Goal: Contribute content

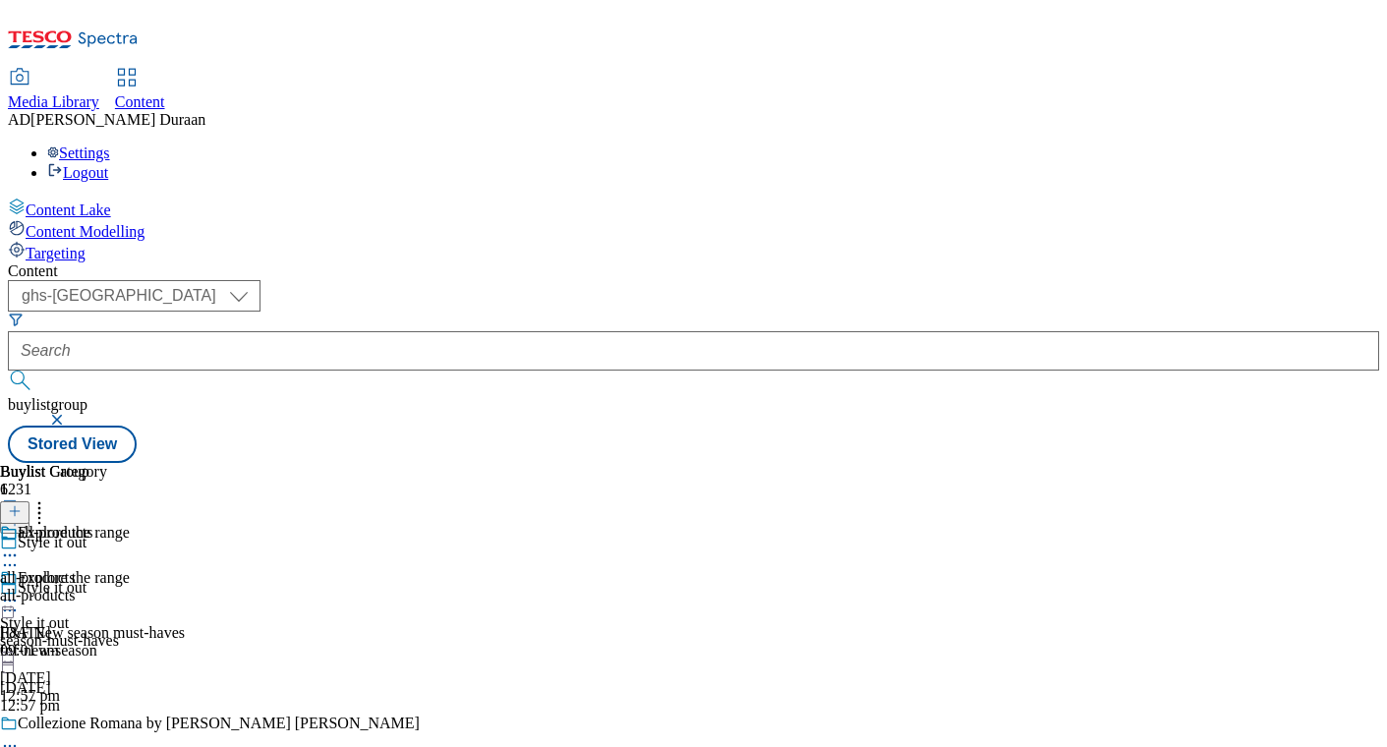
select select "ghs-[GEOGRAPHIC_DATA]"
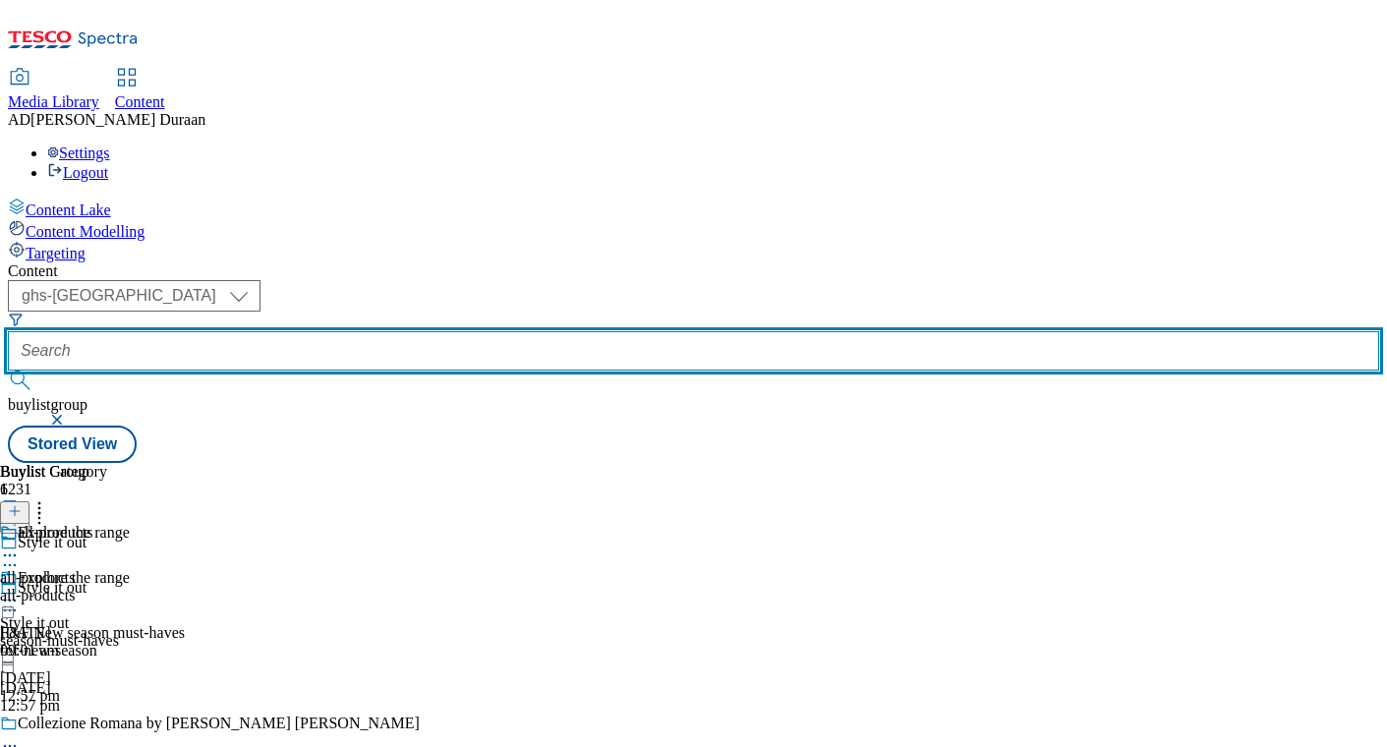
click at [464, 331] on input "text" at bounding box center [693, 350] width 1371 height 39
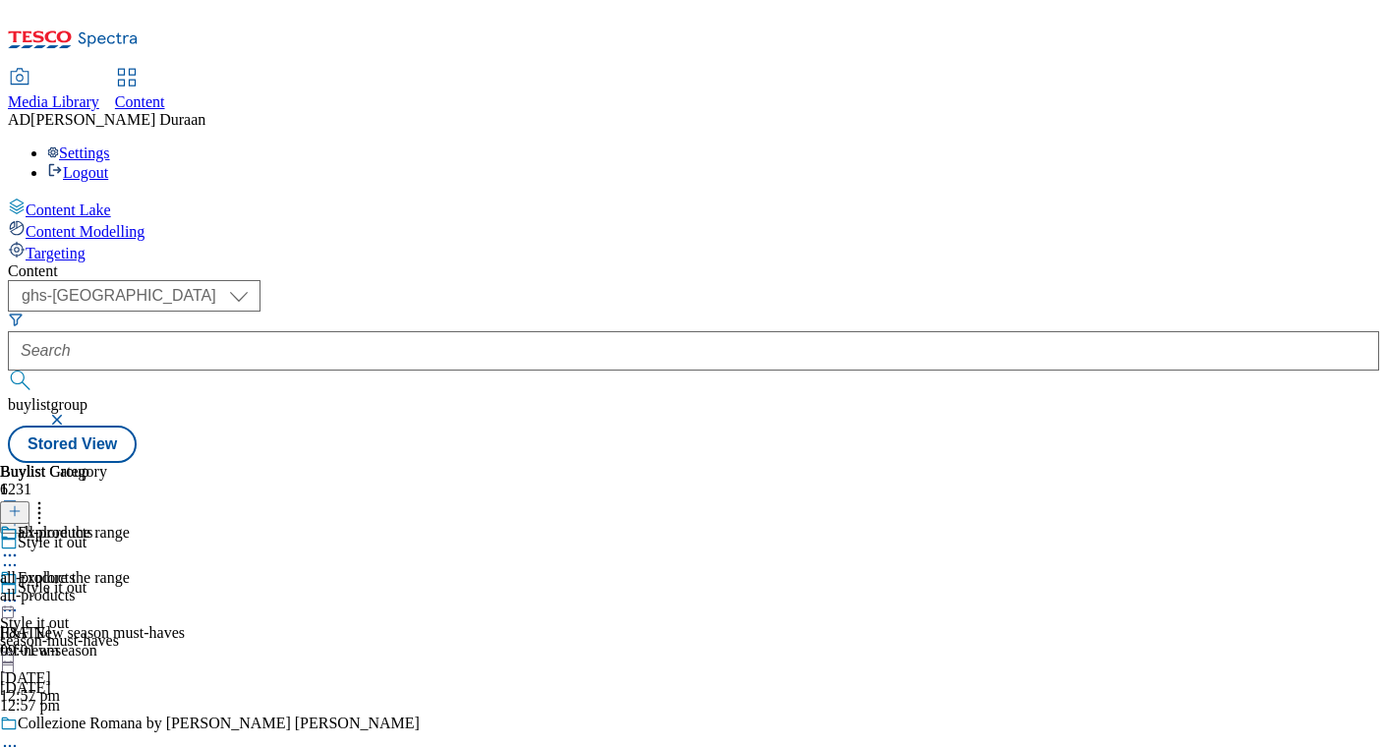
drag, startPoint x: 673, startPoint y: 152, endPoint x: 451, endPoint y: 51, distance: 244.1
click at [69, 414] on button "button" at bounding box center [59, 420] width 20 height 12
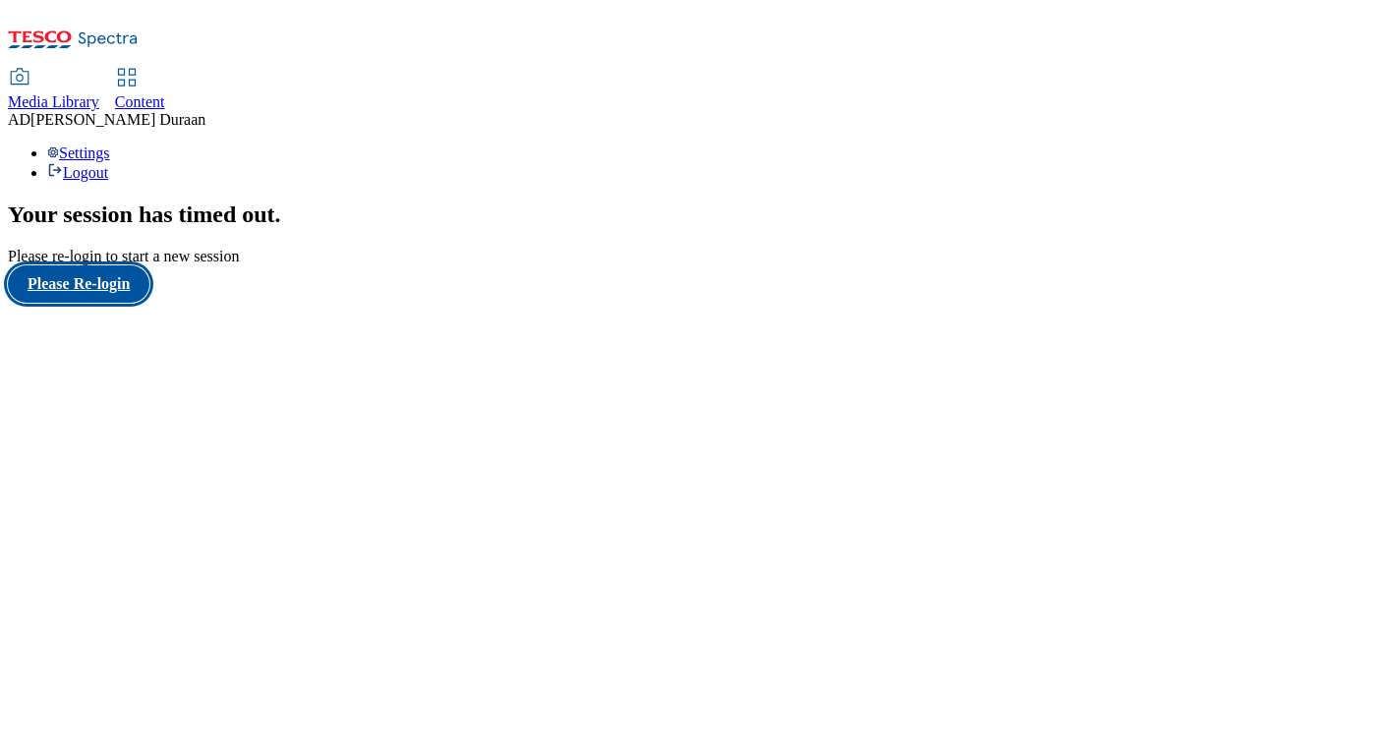
click at [93, 303] on button "Please Re-login" at bounding box center [79, 283] width 142 height 37
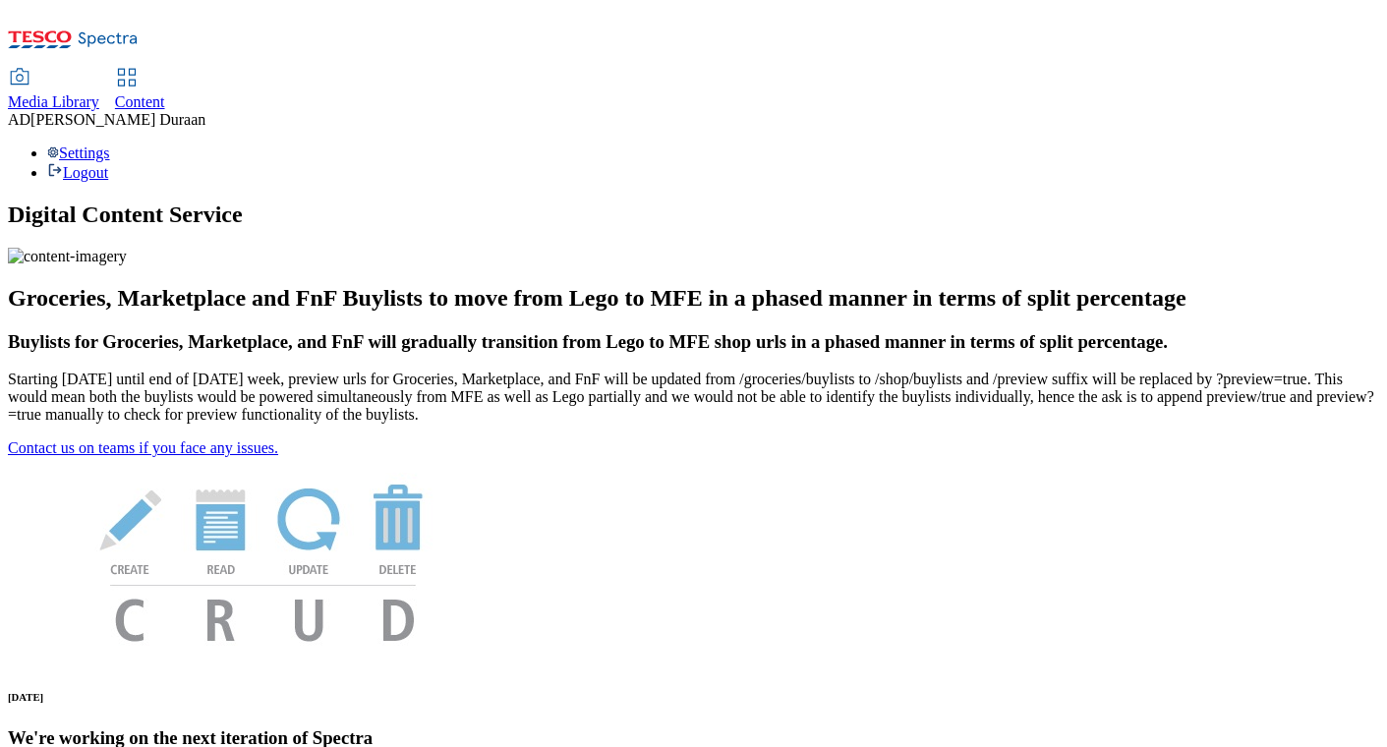
click at [165, 93] on span "Content" at bounding box center [140, 101] width 50 height 17
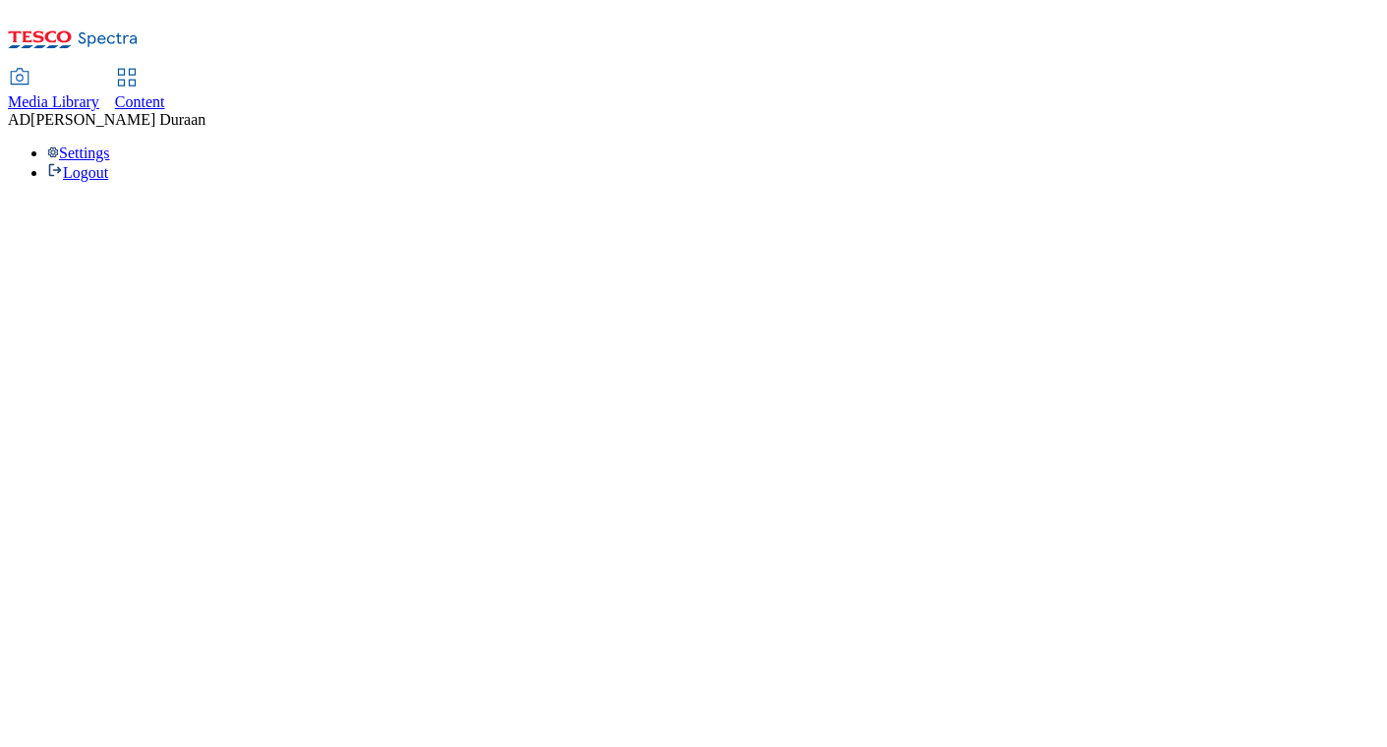
select select "ghs-uk"
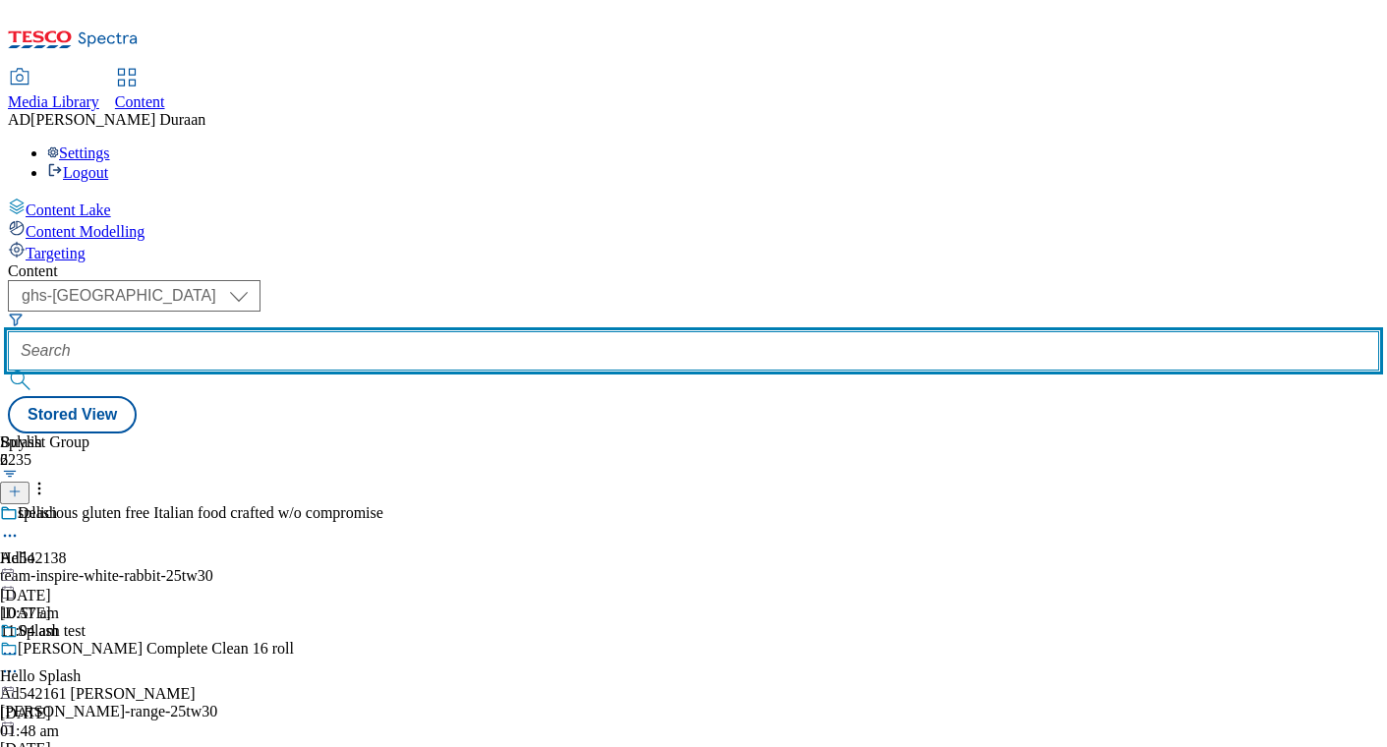
click at [463, 331] on input "text" at bounding box center [693, 350] width 1371 height 39
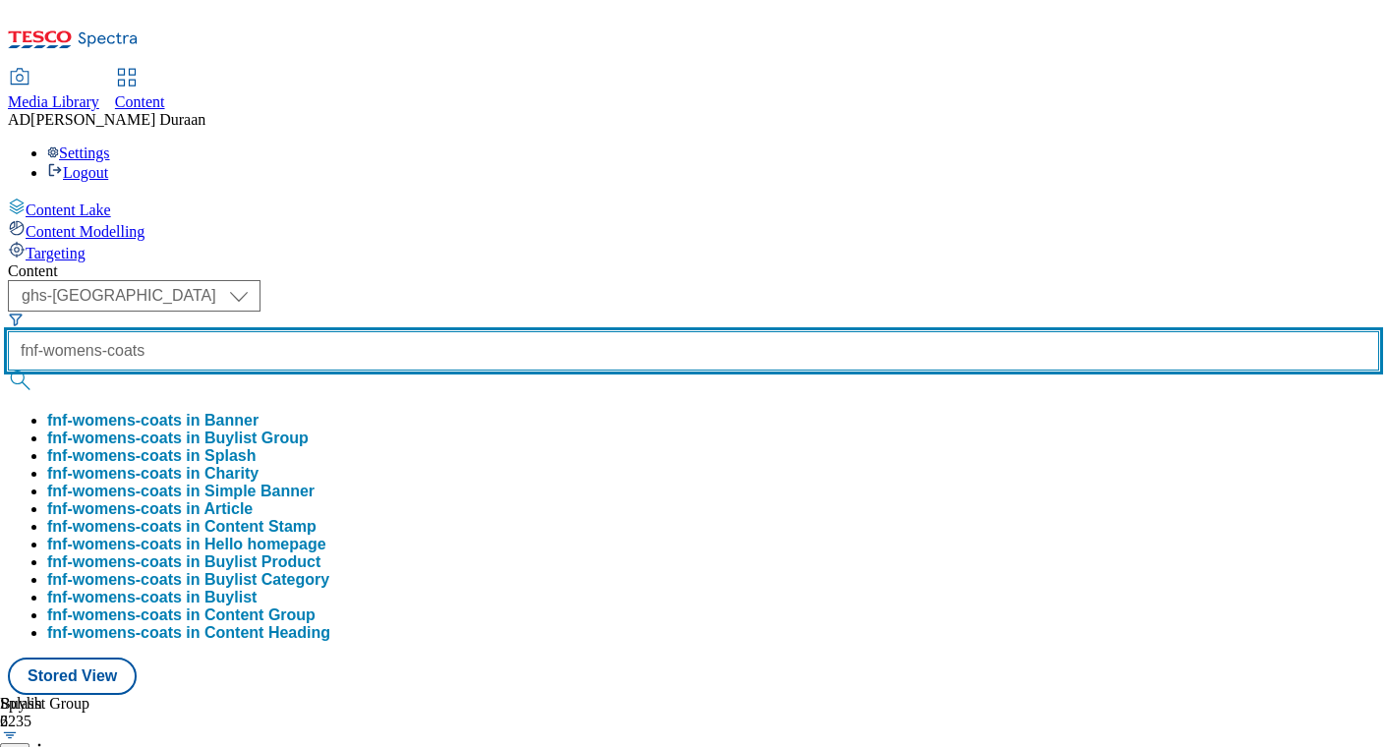
type input "fnf-womens-coats"
click at [8, 371] on button "submit" at bounding box center [22, 381] width 28 height 20
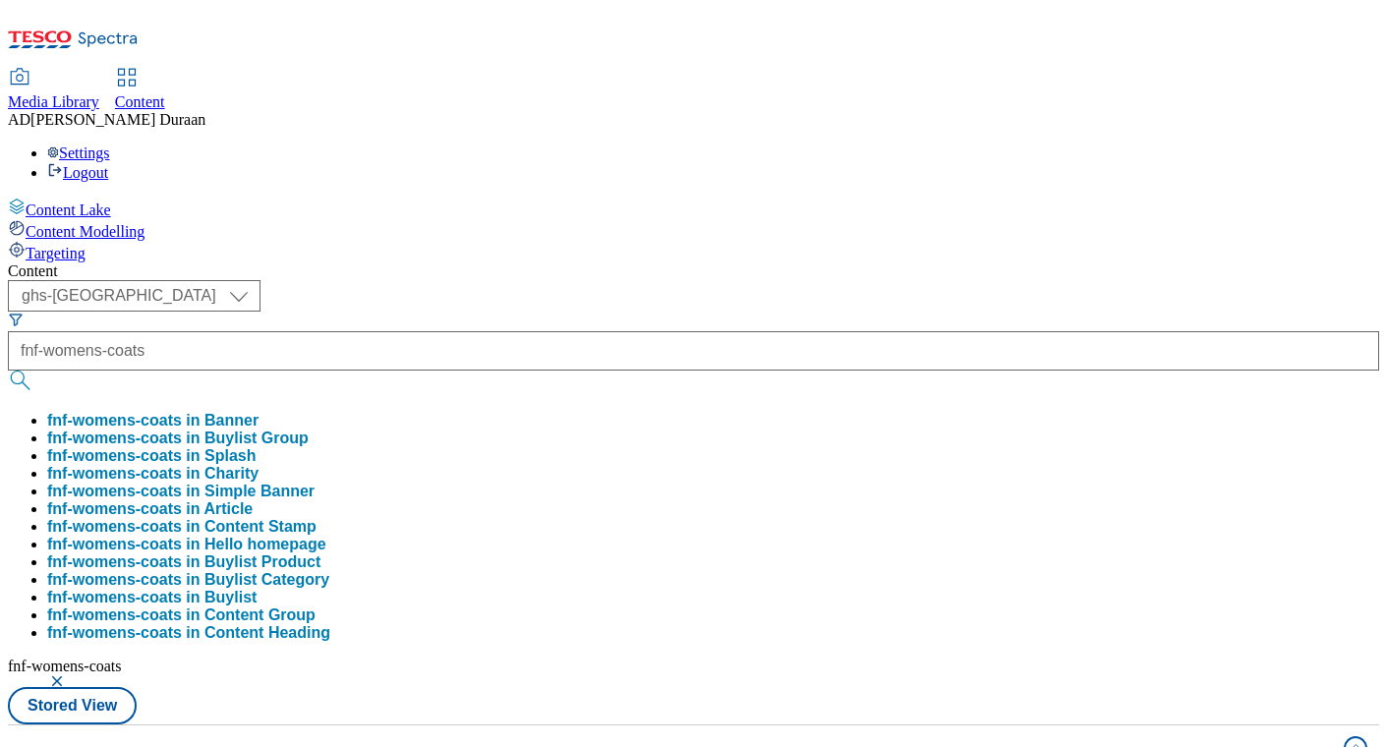
click at [597, 262] on div "Content" at bounding box center [693, 271] width 1371 height 18
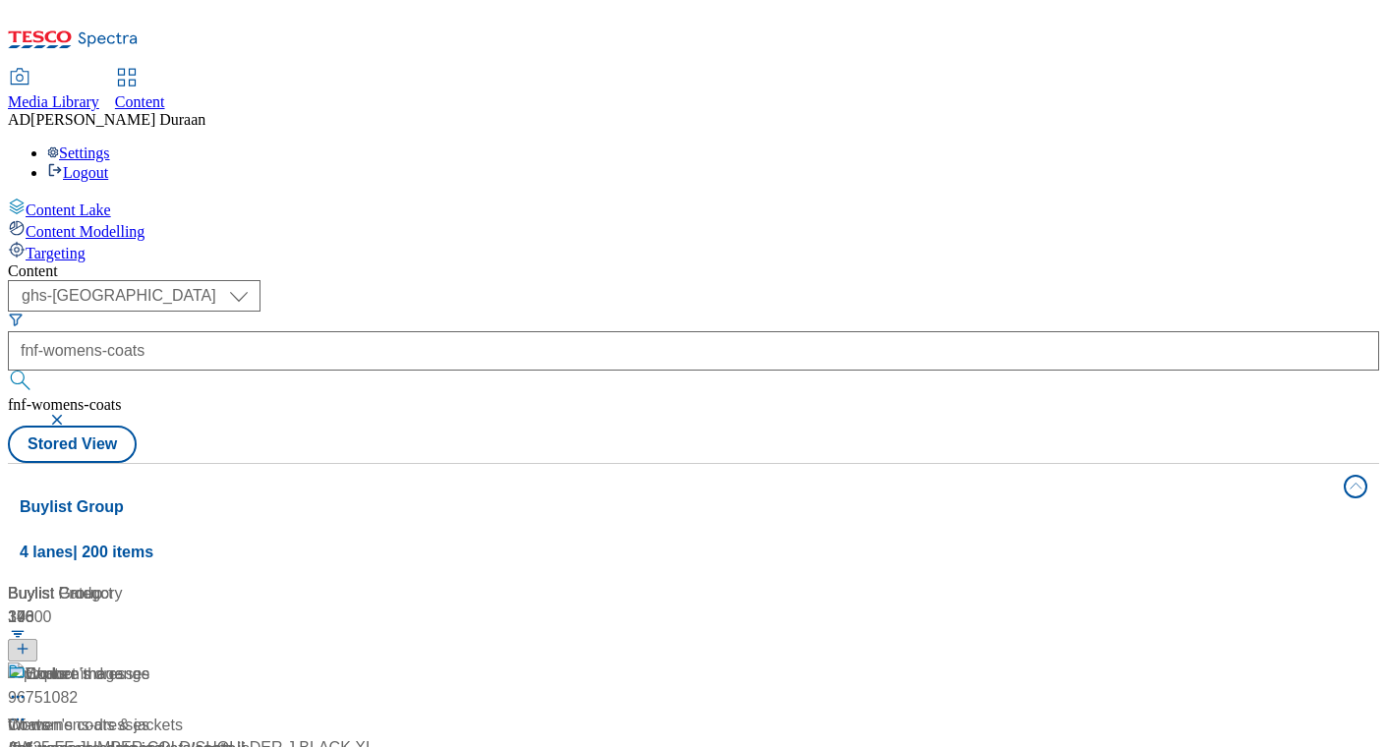
scroll to position [95, 0]
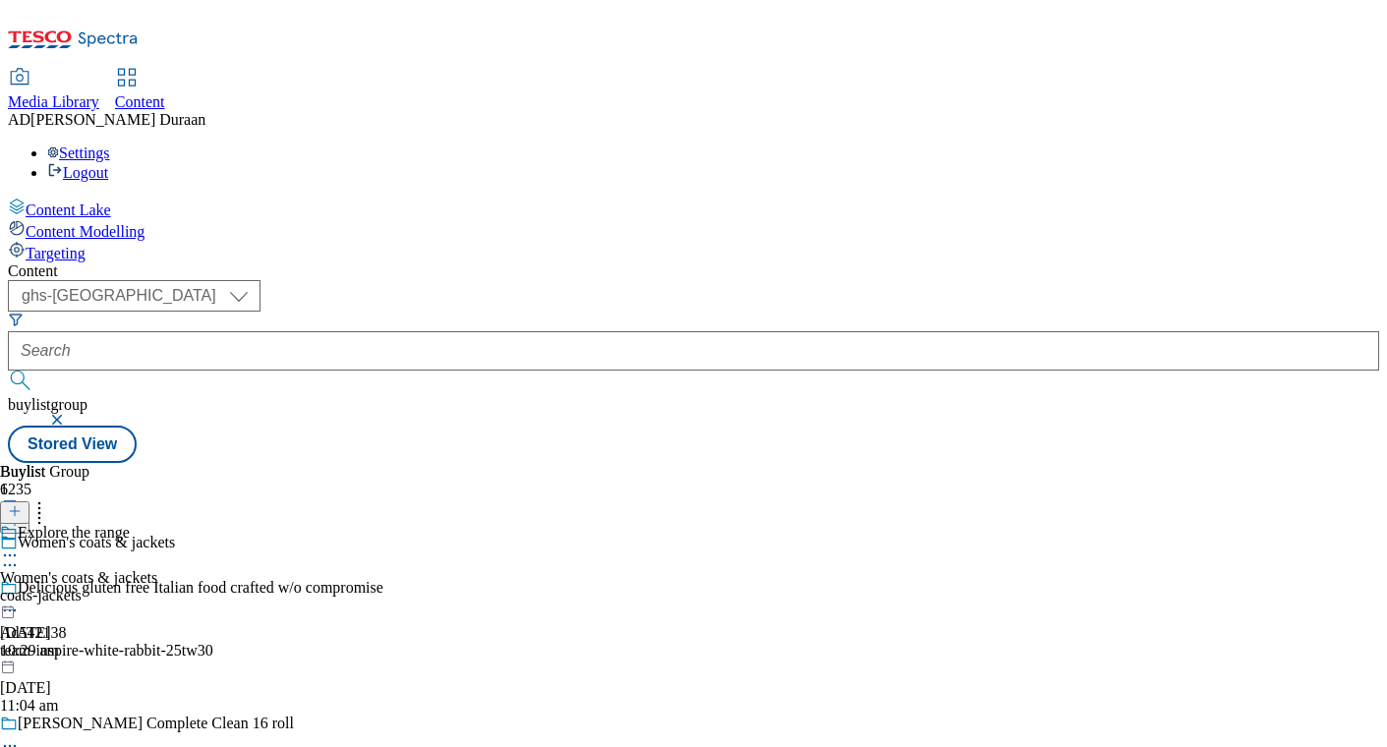
click at [20, 545] on icon at bounding box center [10, 555] width 20 height 20
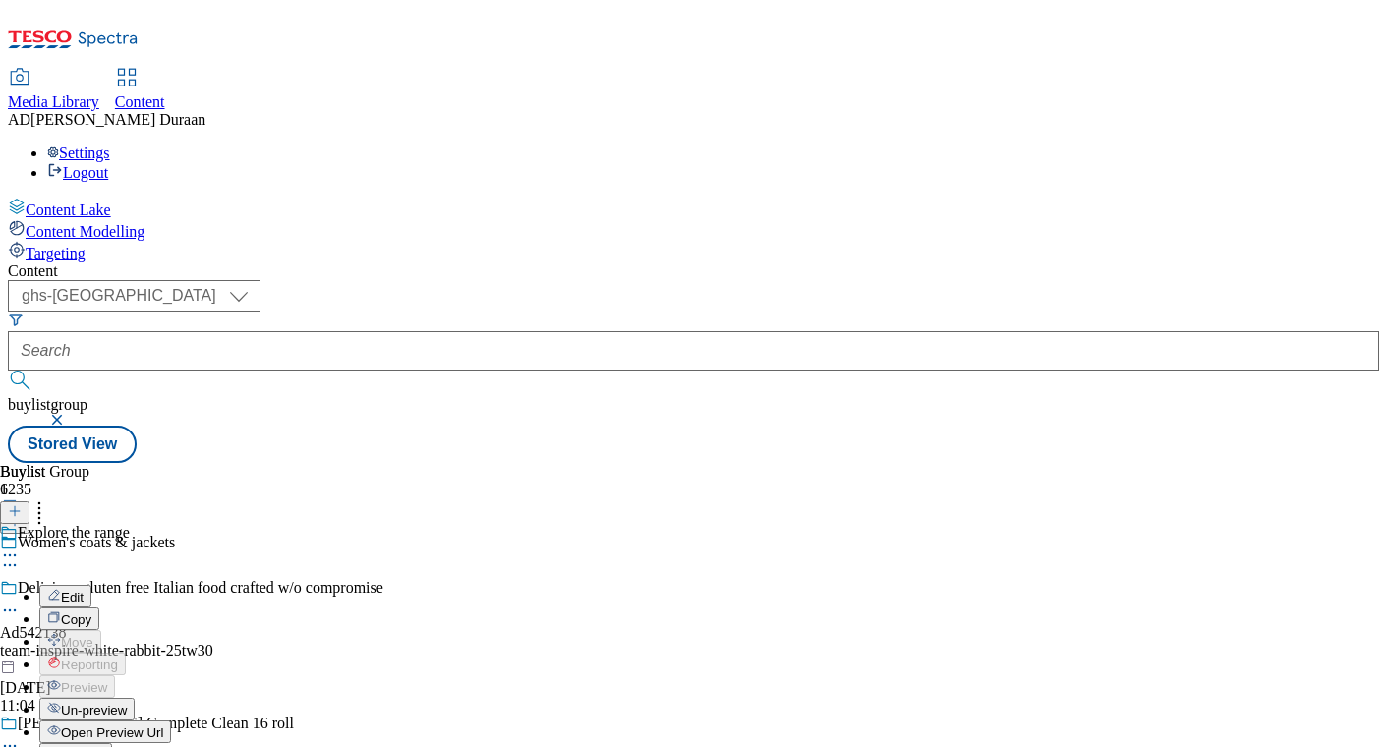
click at [104, 746] on span "Publish" at bounding box center [82, 755] width 43 height 15
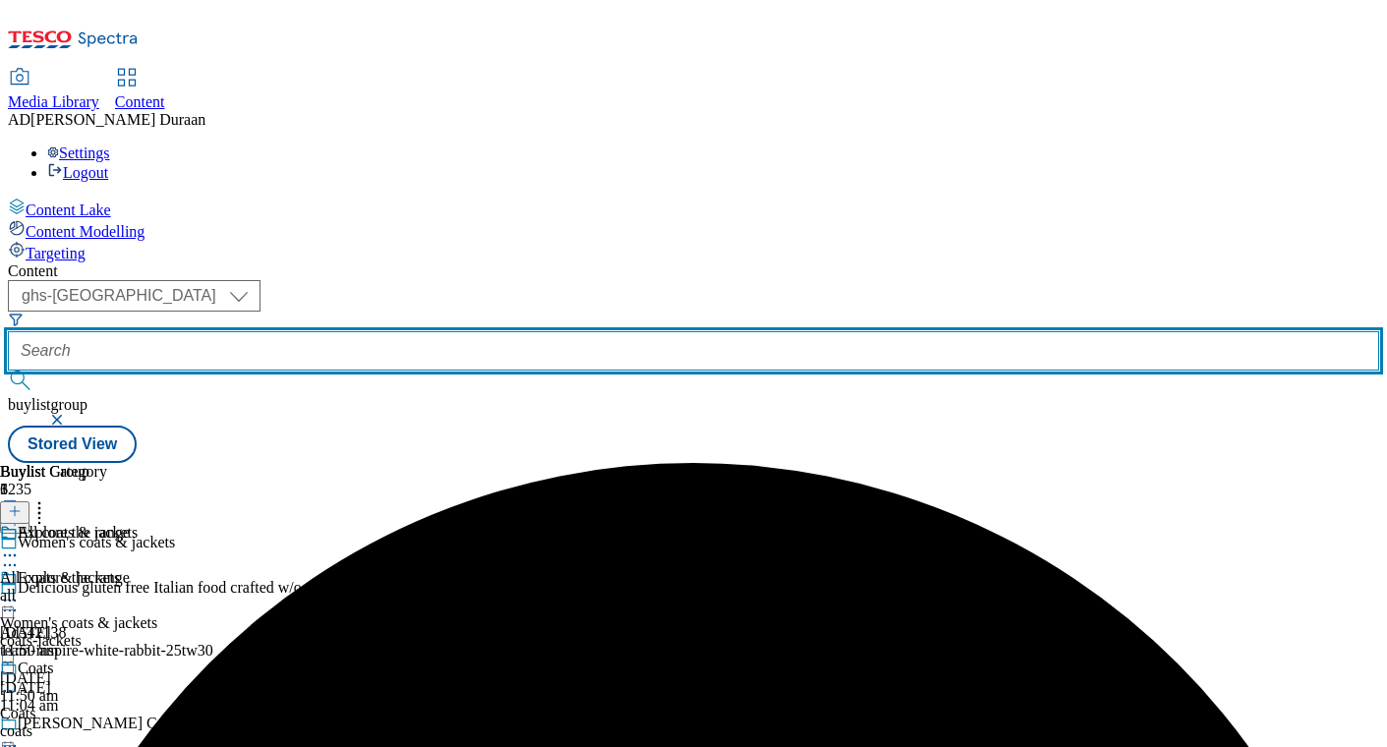
click at [478, 331] on input "text" at bounding box center [693, 350] width 1371 height 39
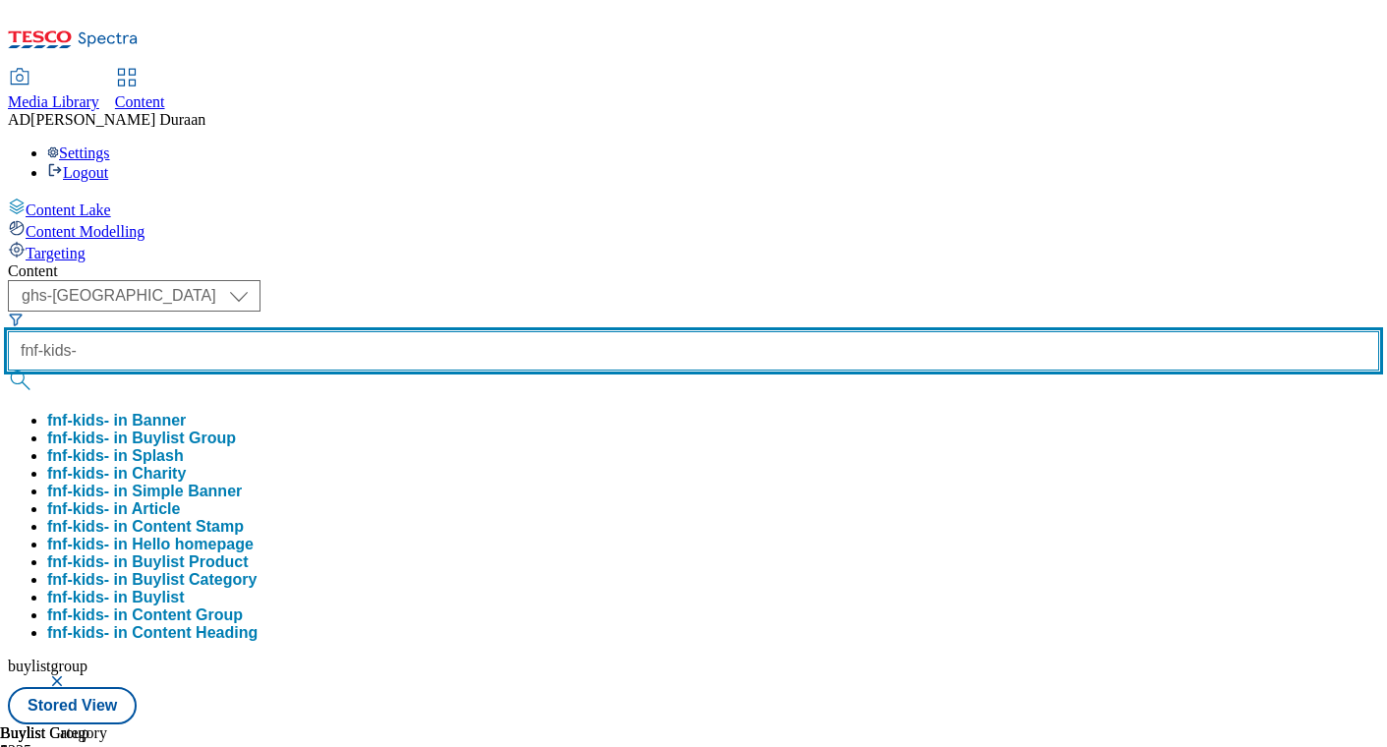
type input "fnf-kids-"
click at [8, 371] on button "submit" at bounding box center [22, 381] width 28 height 20
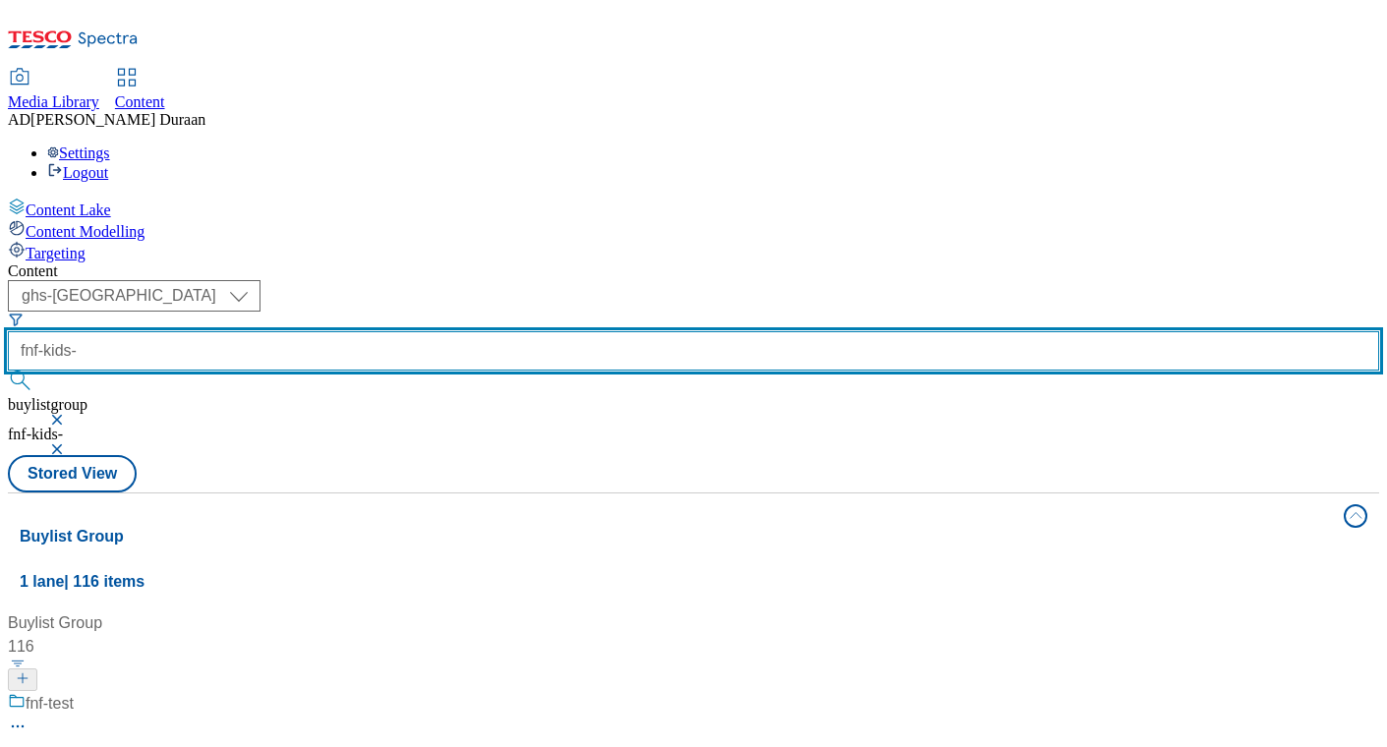
scroll to position [1624, 0]
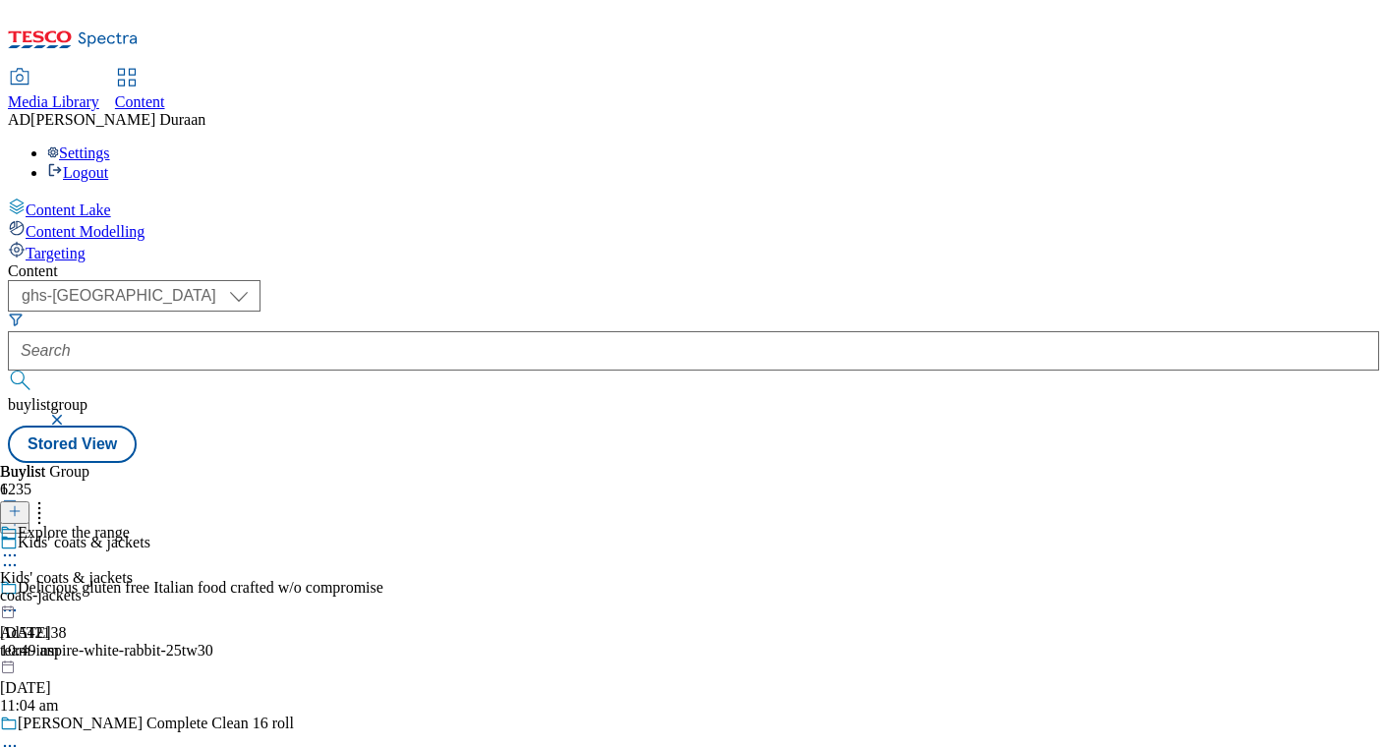
click at [20, 545] on icon at bounding box center [10, 555] width 20 height 20
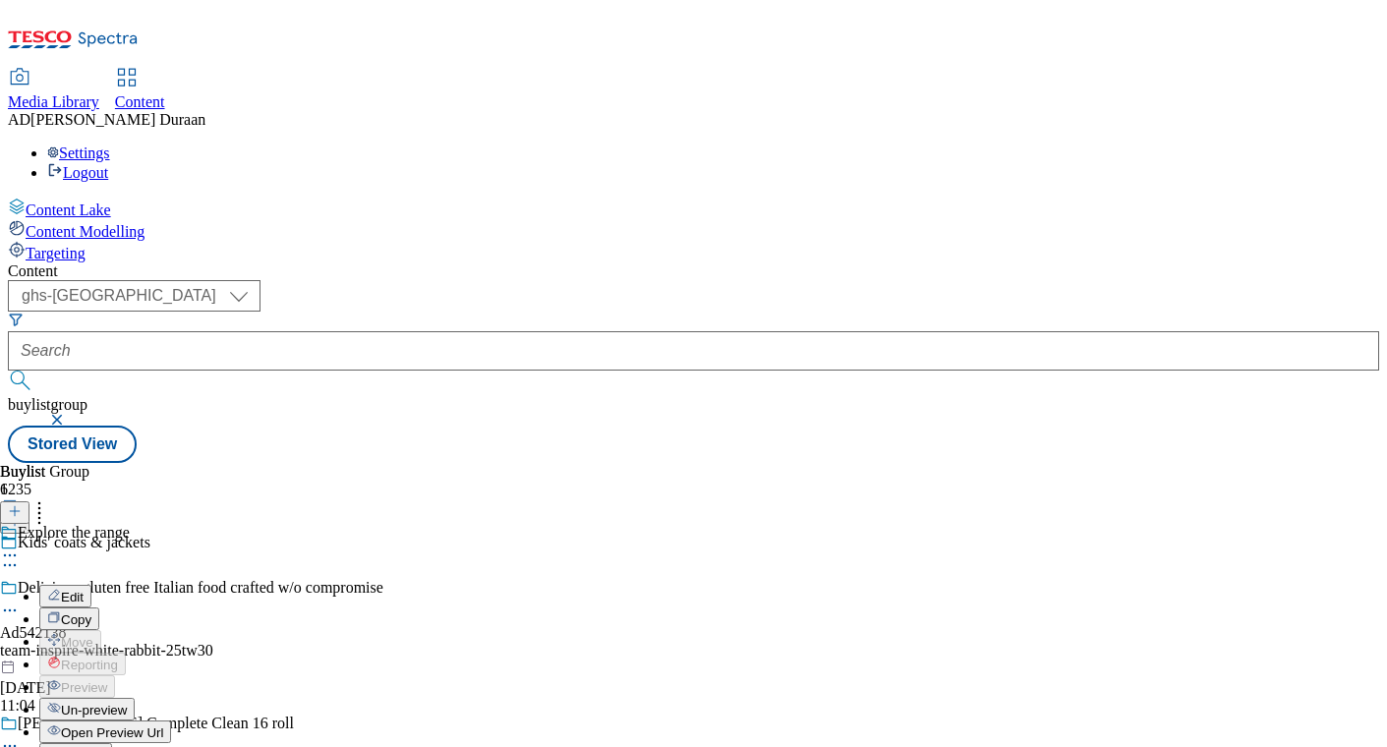
click at [163, 725] on span "Open Preview Url" at bounding box center [112, 732] width 102 height 15
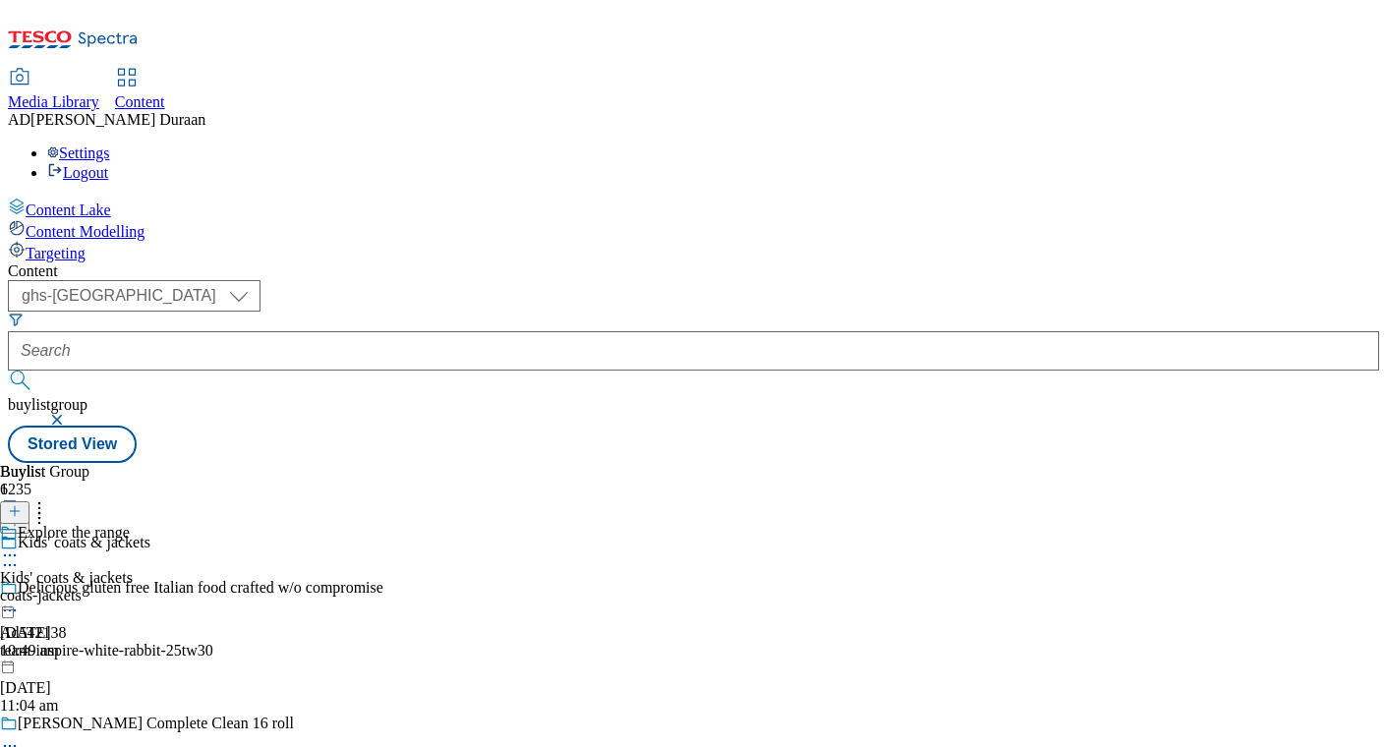
click at [17, 554] on circle at bounding box center [15, 555] width 3 height 3
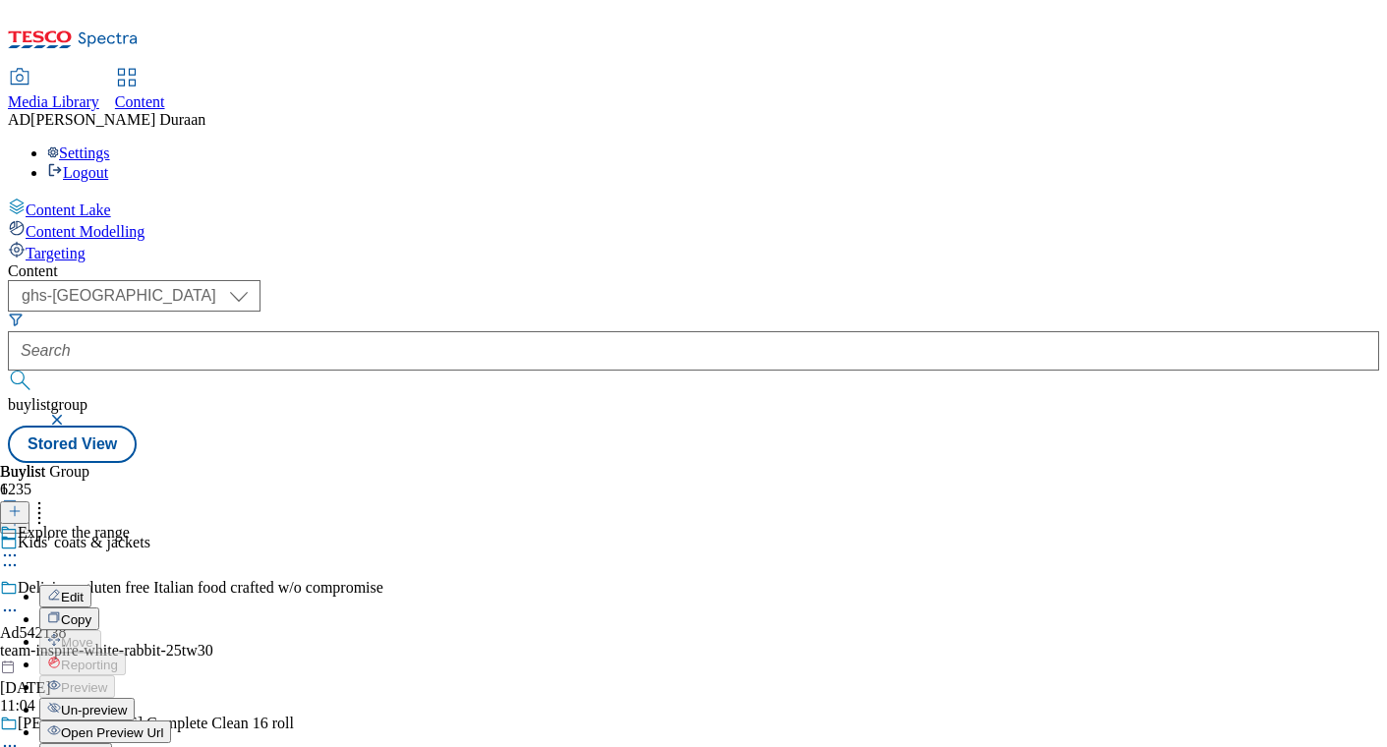
click at [104, 746] on span "Publish" at bounding box center [82, 755] width 43 height 15
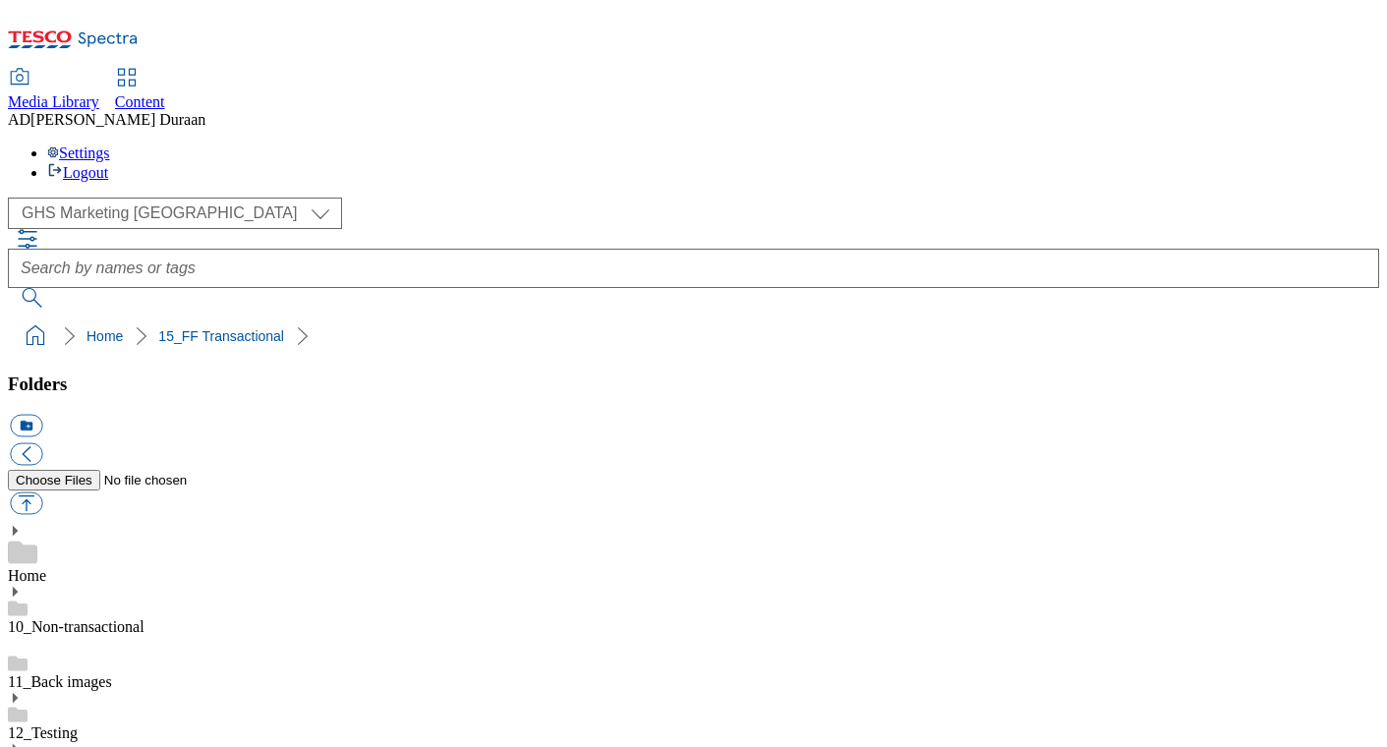
select select "flare-ghs-mktg"
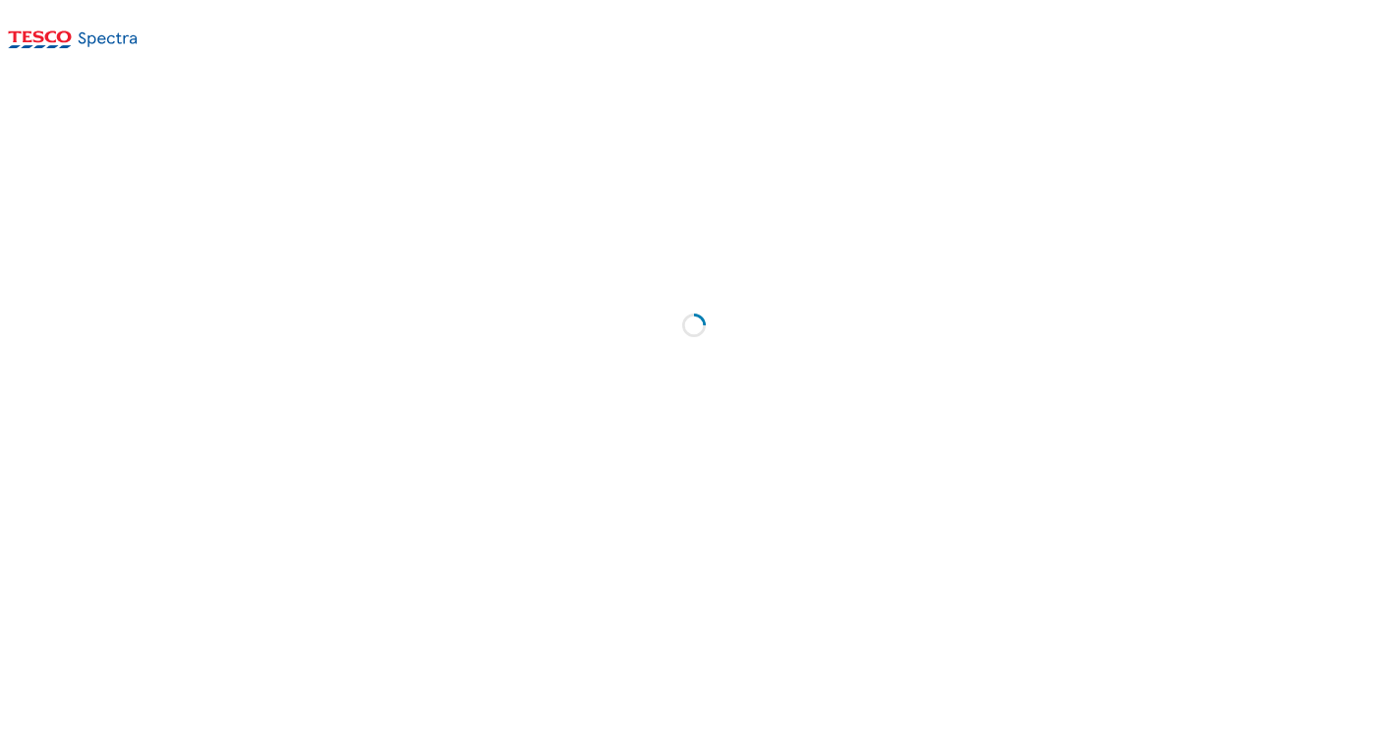
select select "ghs-[GEOGRAPHIC_DATA]"
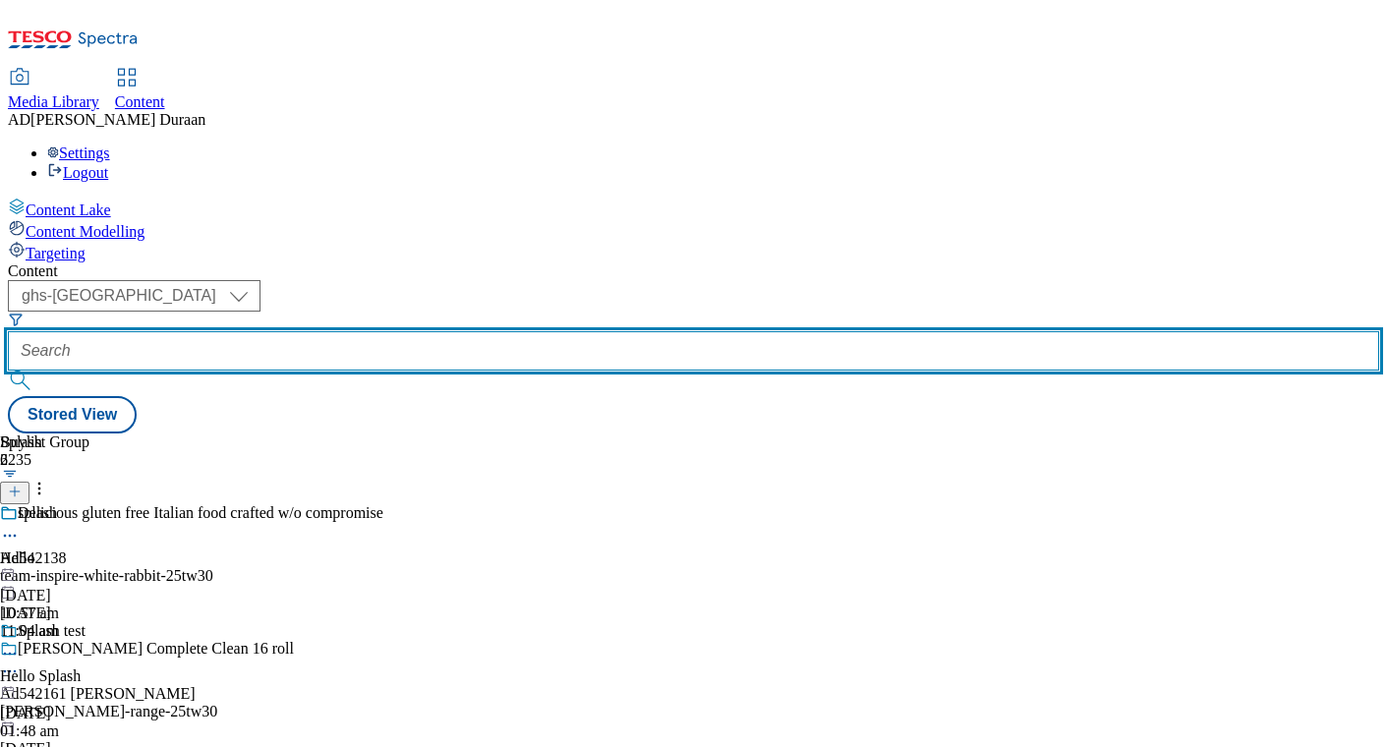
click at [477, 331] on input "text" at bounding box center [693, 350] width 1371 height 39
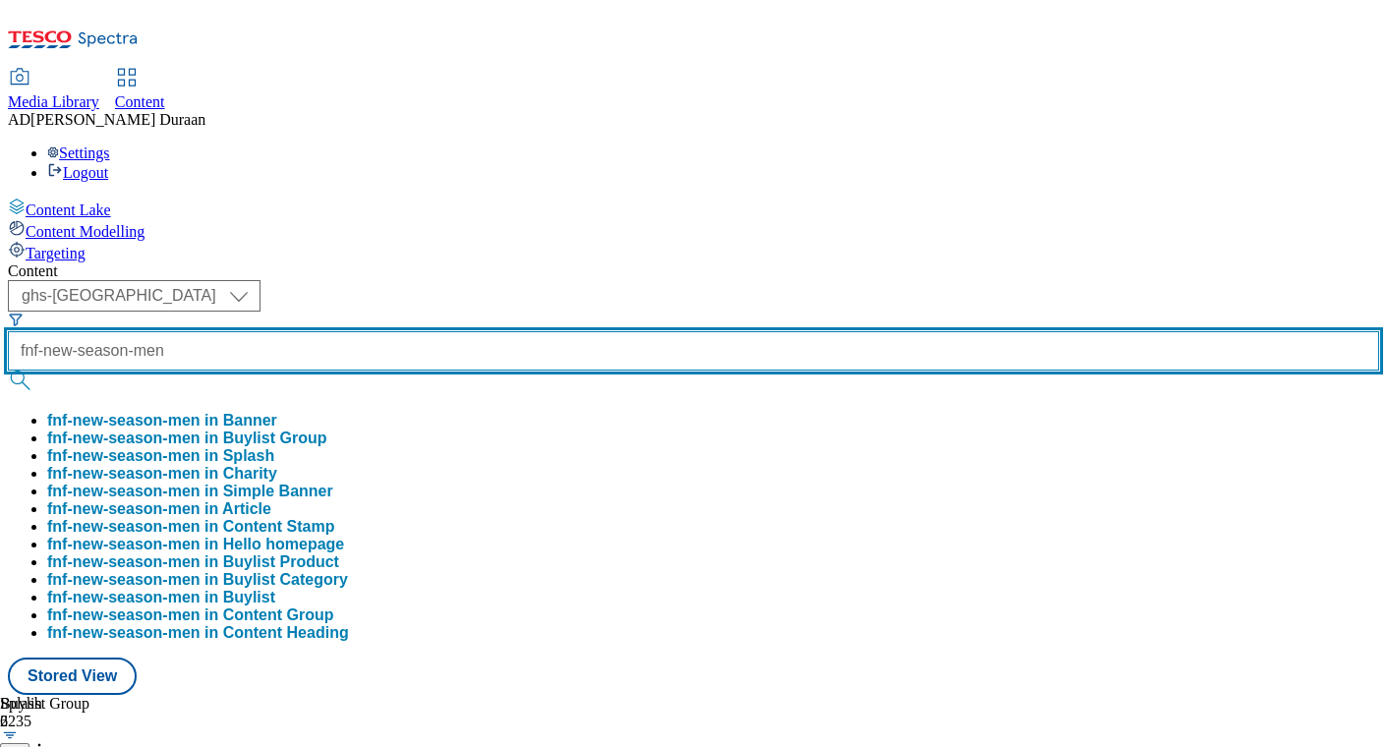
type input "fnf-new-season-men"
click at [8, 371] on button "submit" at bounding box center [22, 381] width 28 height 20
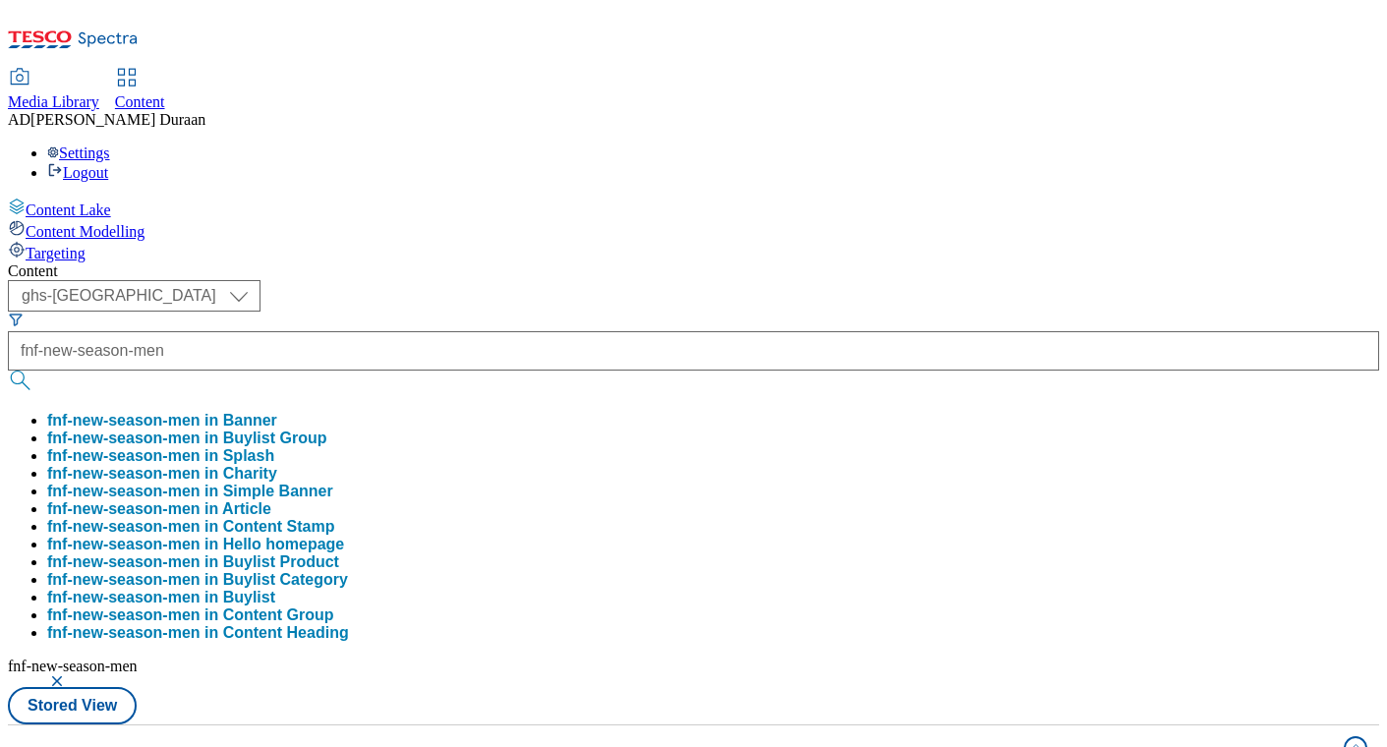
click at [774, 262] on div "Content" at bounding box center [693, 271] width 1371 height 18
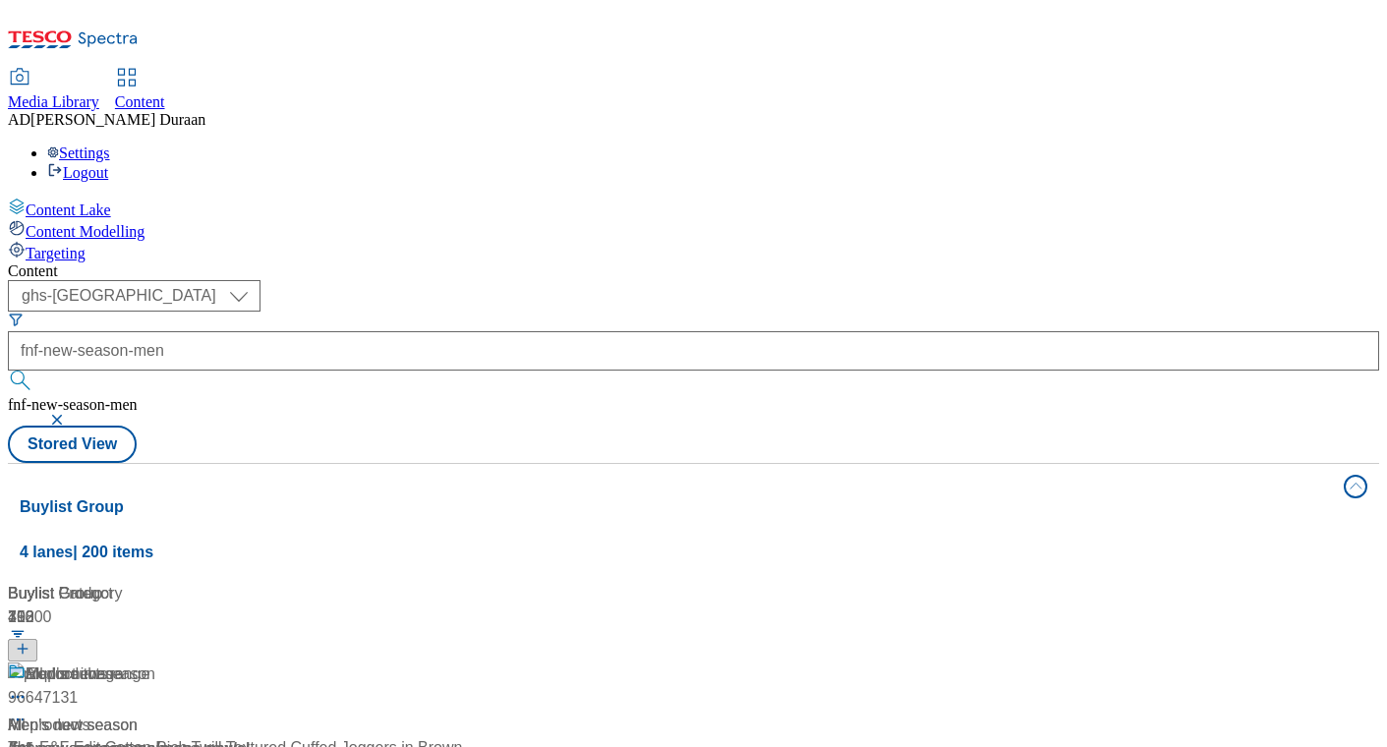
click at [254, 662] on div "Men's new season Men's new season / fnf-new-season-men [DATE] 11:31 am" at bounding box center [131, 746] width 246 height 169
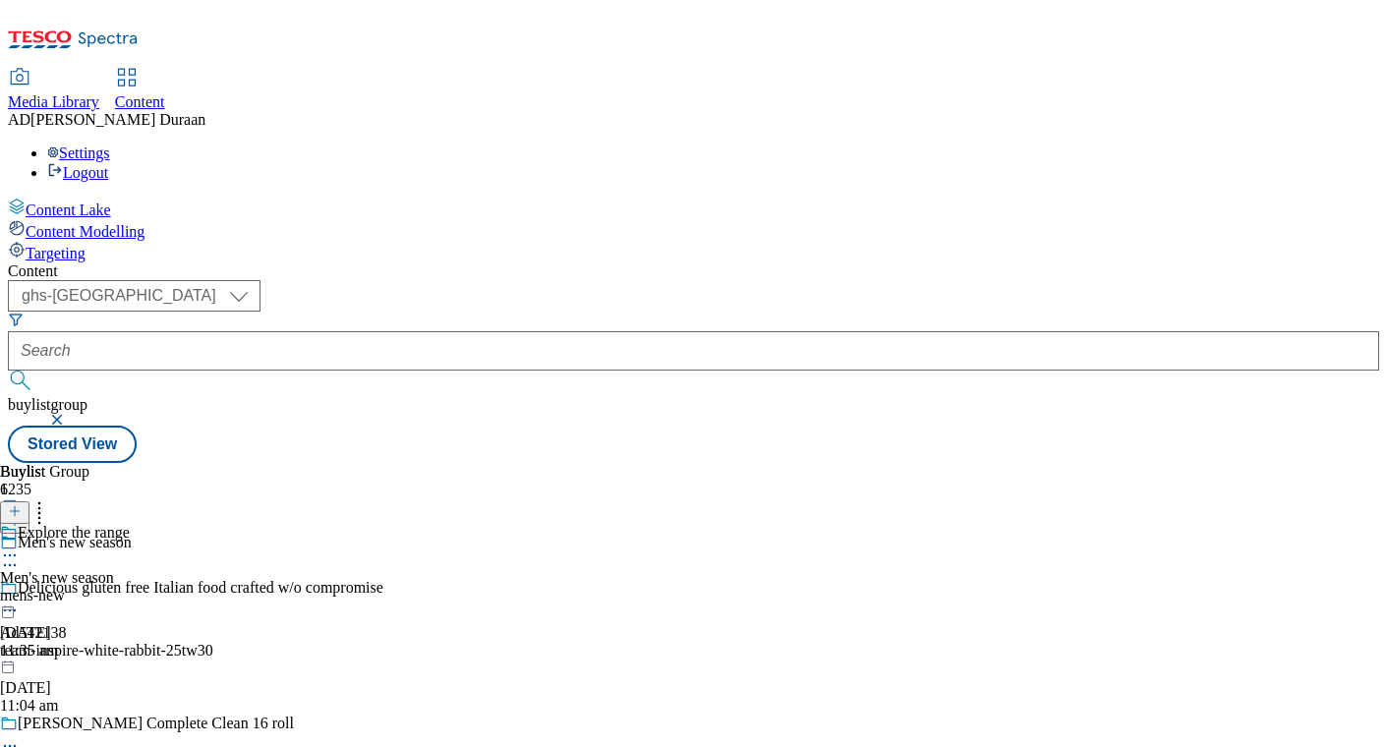
click at [20, 545] on icon at bounding box center [10, 555] width 20 height 20
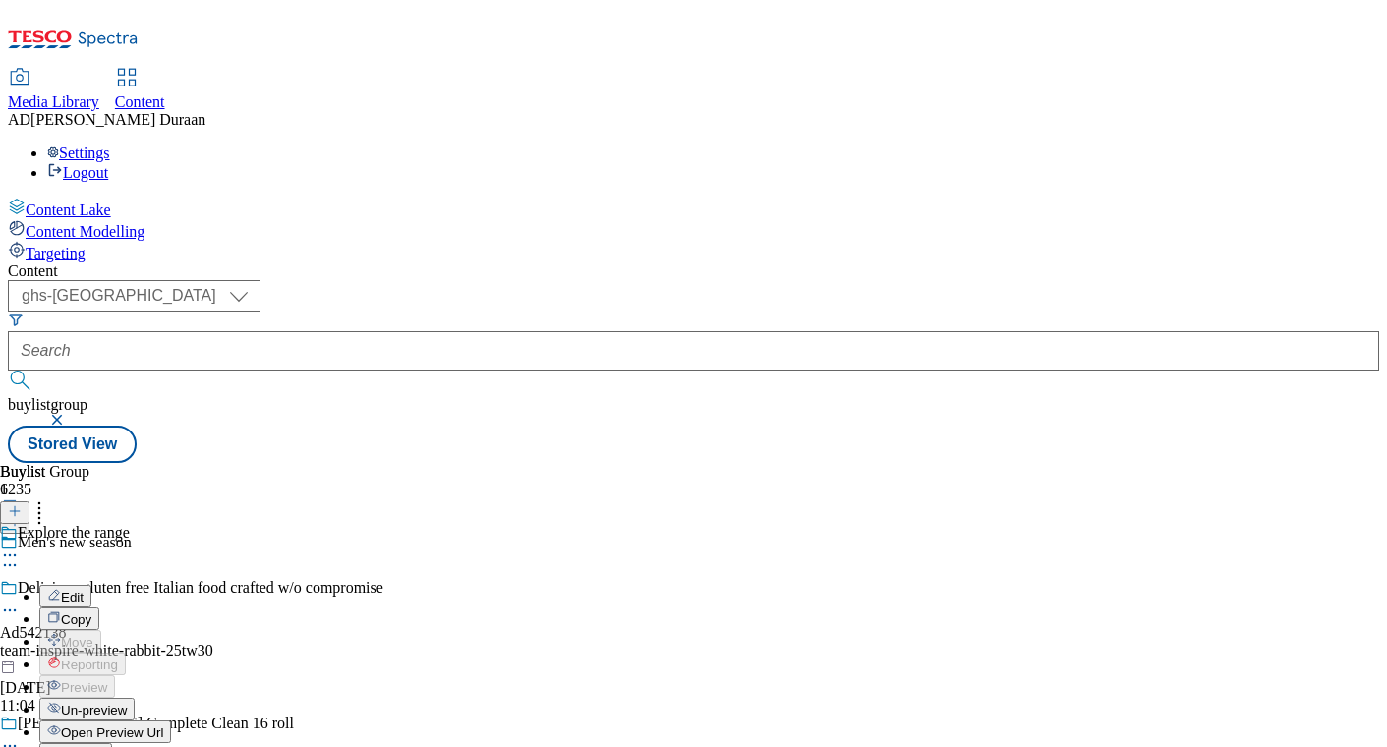
click at [163, 725] on span "Open Preview Url" at bounding box center [112, 732] width 102 height 15
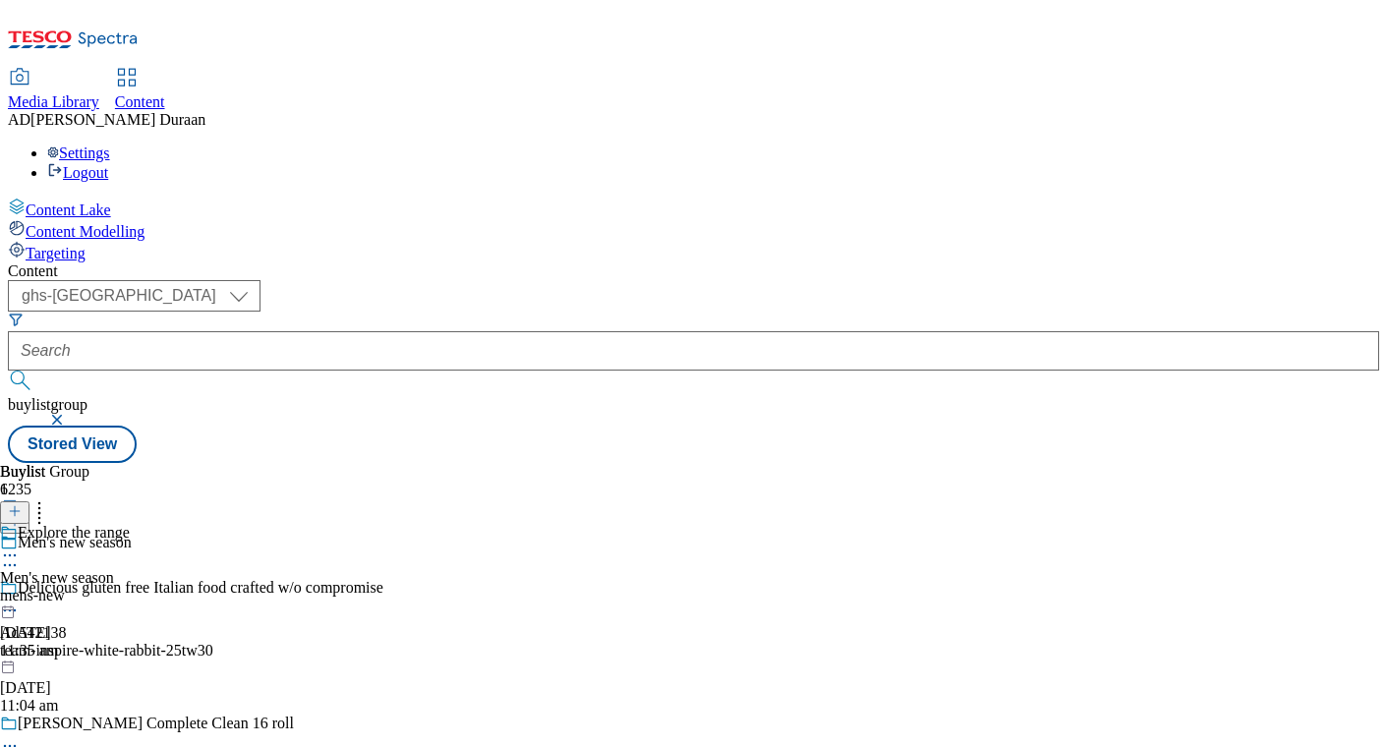
click at [20, 545] on icon at bounding box center [10, 555] width 20 height 20
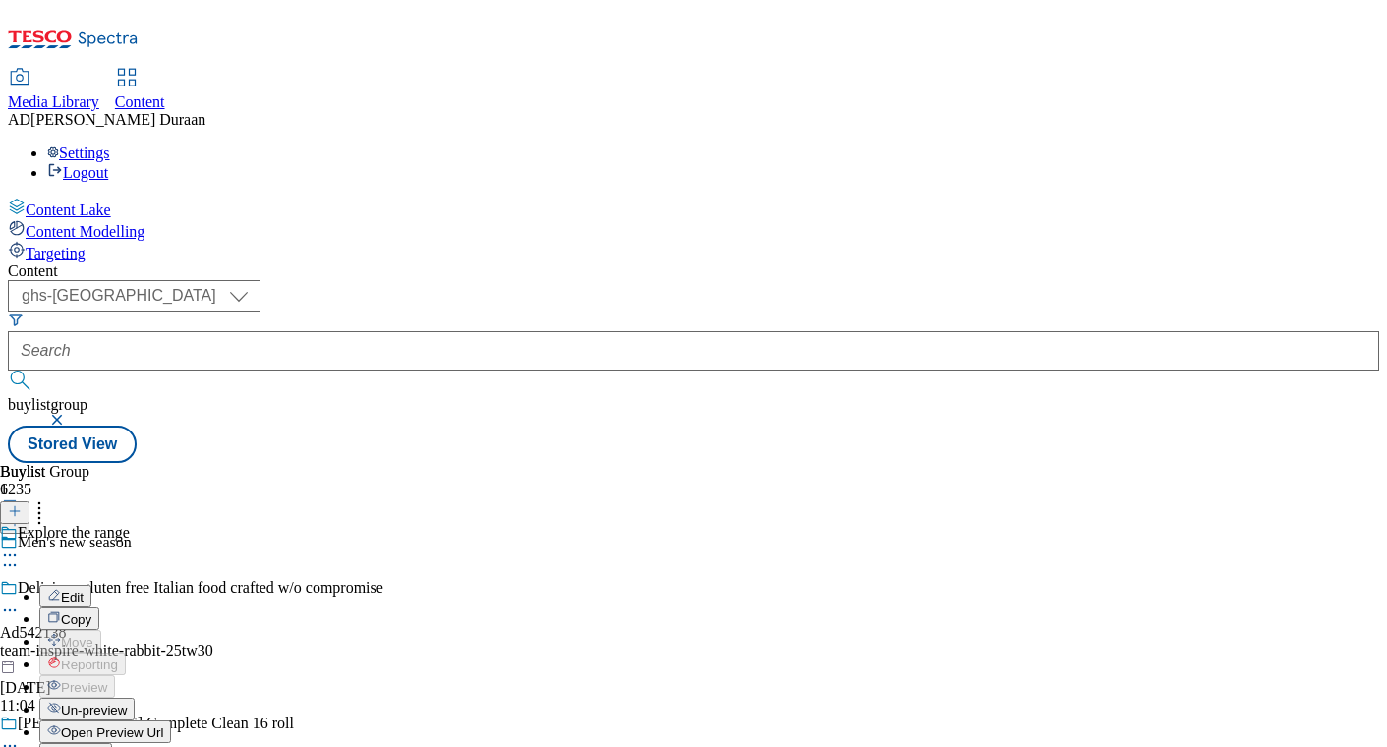
click at [104, 746] on span "Publish" at bounding box center [82, 755] width 43 height 15
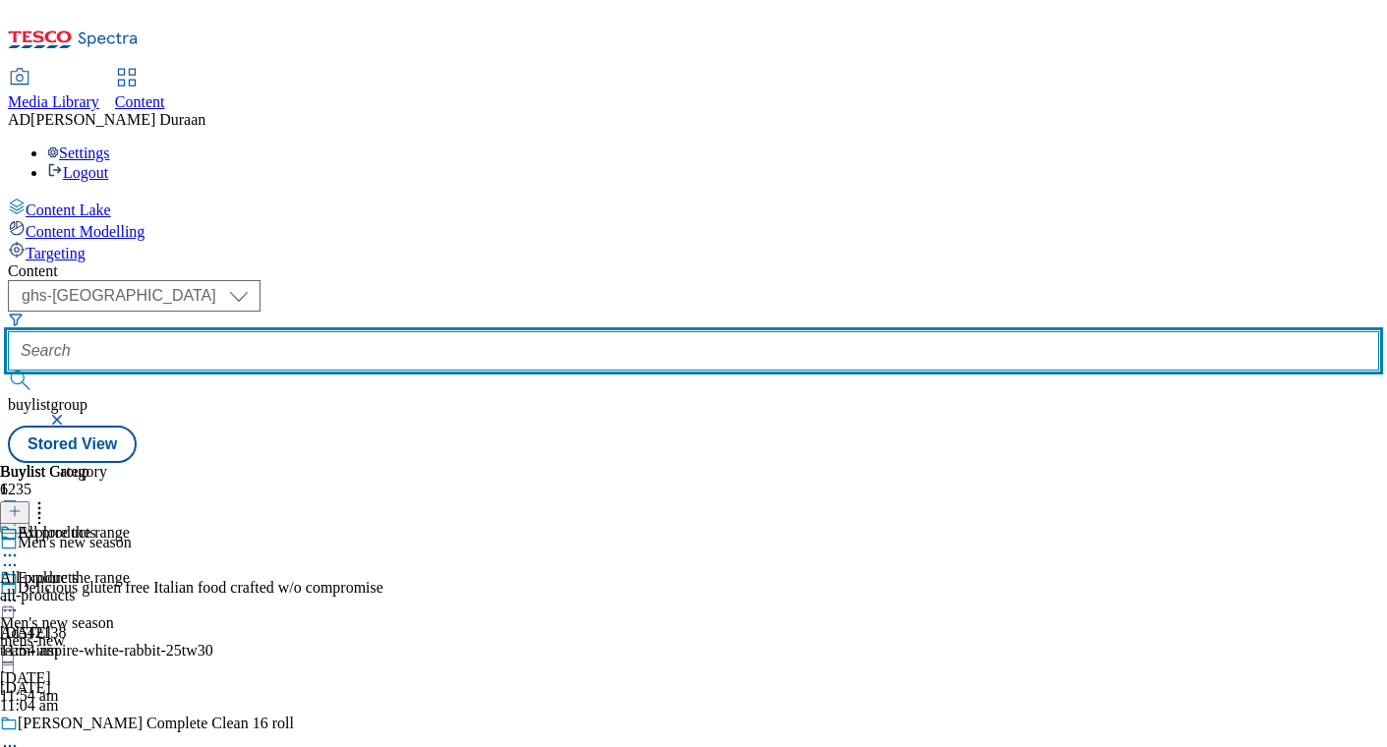
click at [459, 331] on input "text" at bounding box center [693, 350] width 1371 height 39
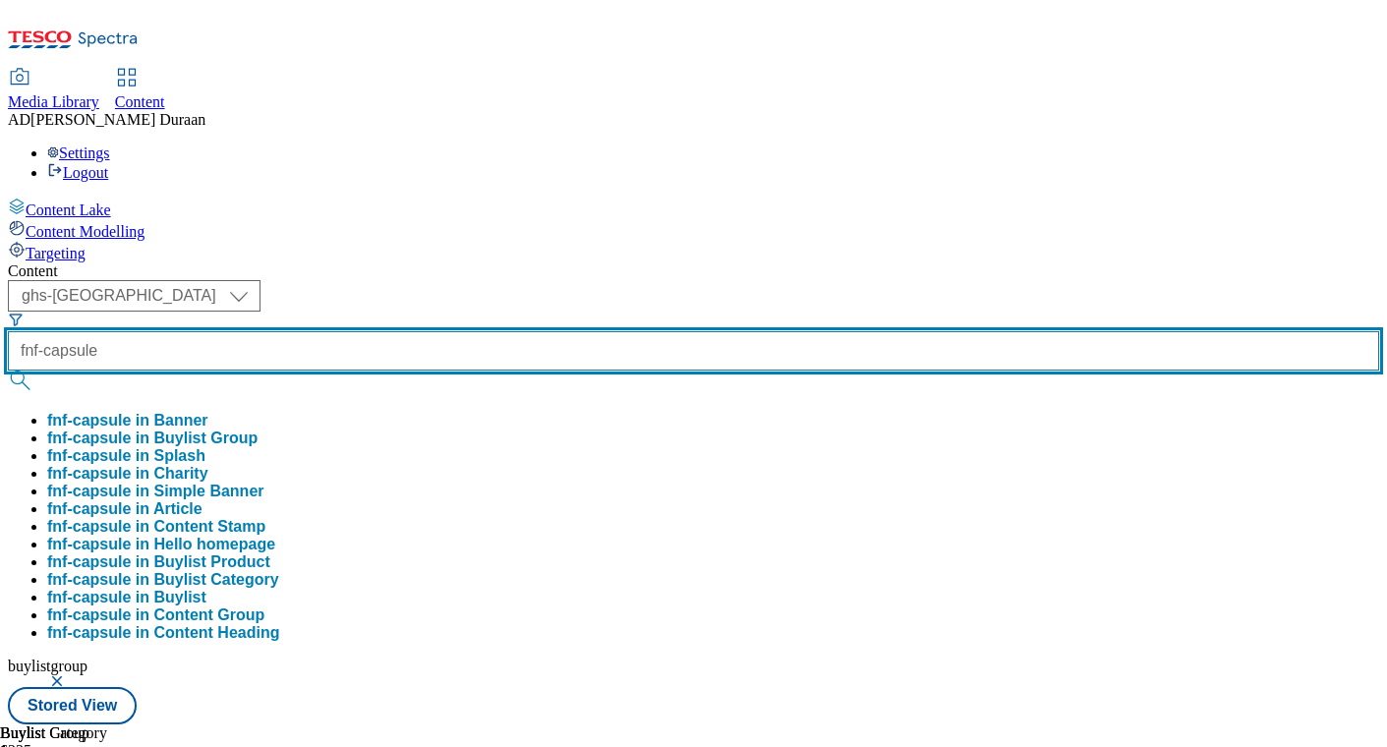
type input "fnf-capsule"
click at [8, 371] on button "submit" at bounding box center [22, 381] width 28 height 20
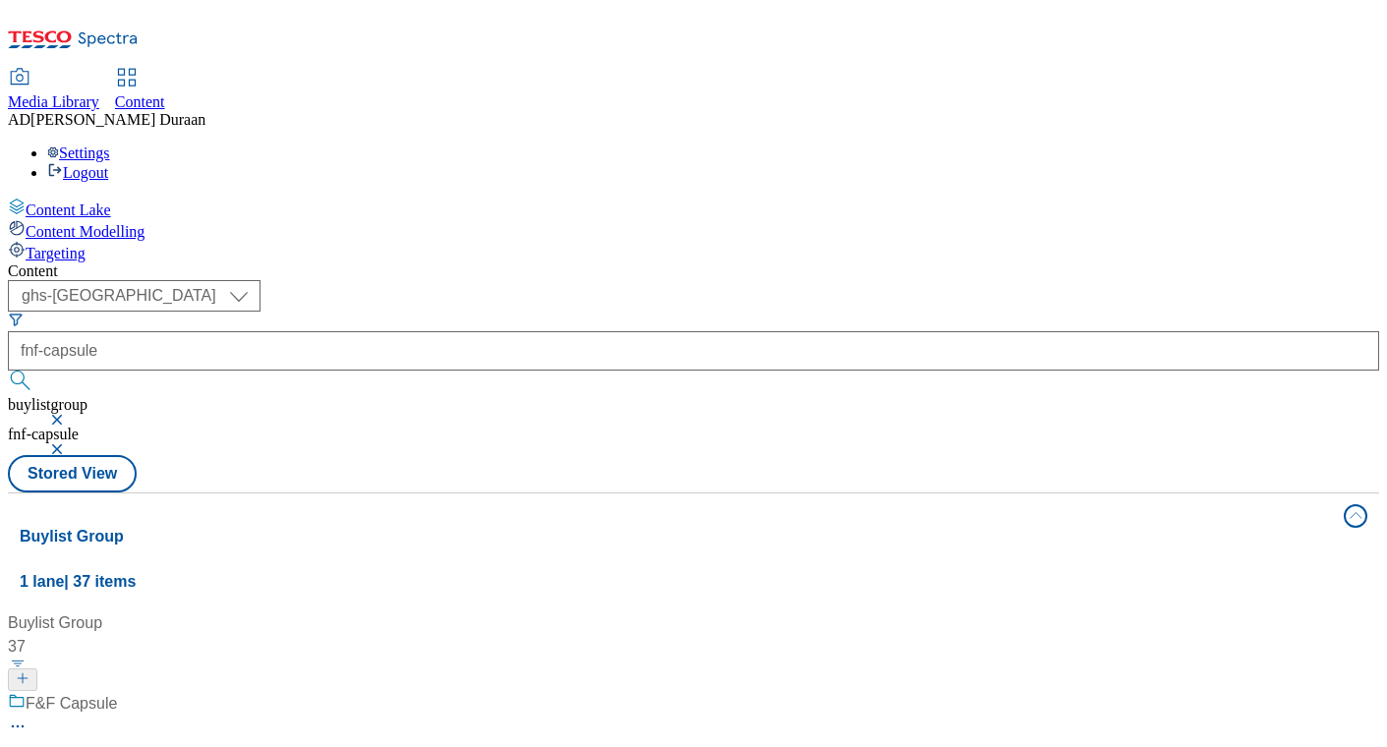
click at [254, 692] on div "F&F Capsule" at bounding box center [131, 717] width 246 height 51
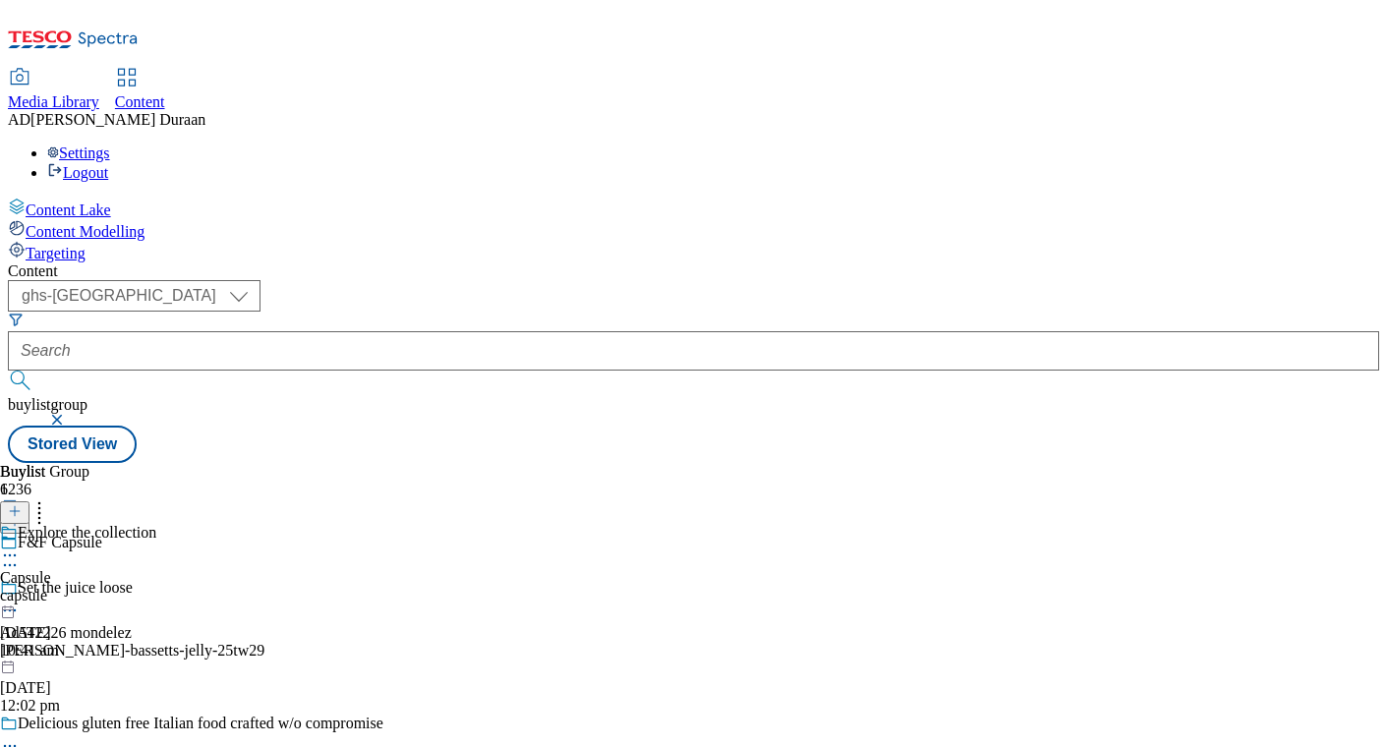
drag, startPoint x: 922, startPoint y: 312, endPoint x: 898, endPoint y: 316, distance: 24.1
click at [20, 545] on icon at bounding box center [10, 555] width 20 height 20
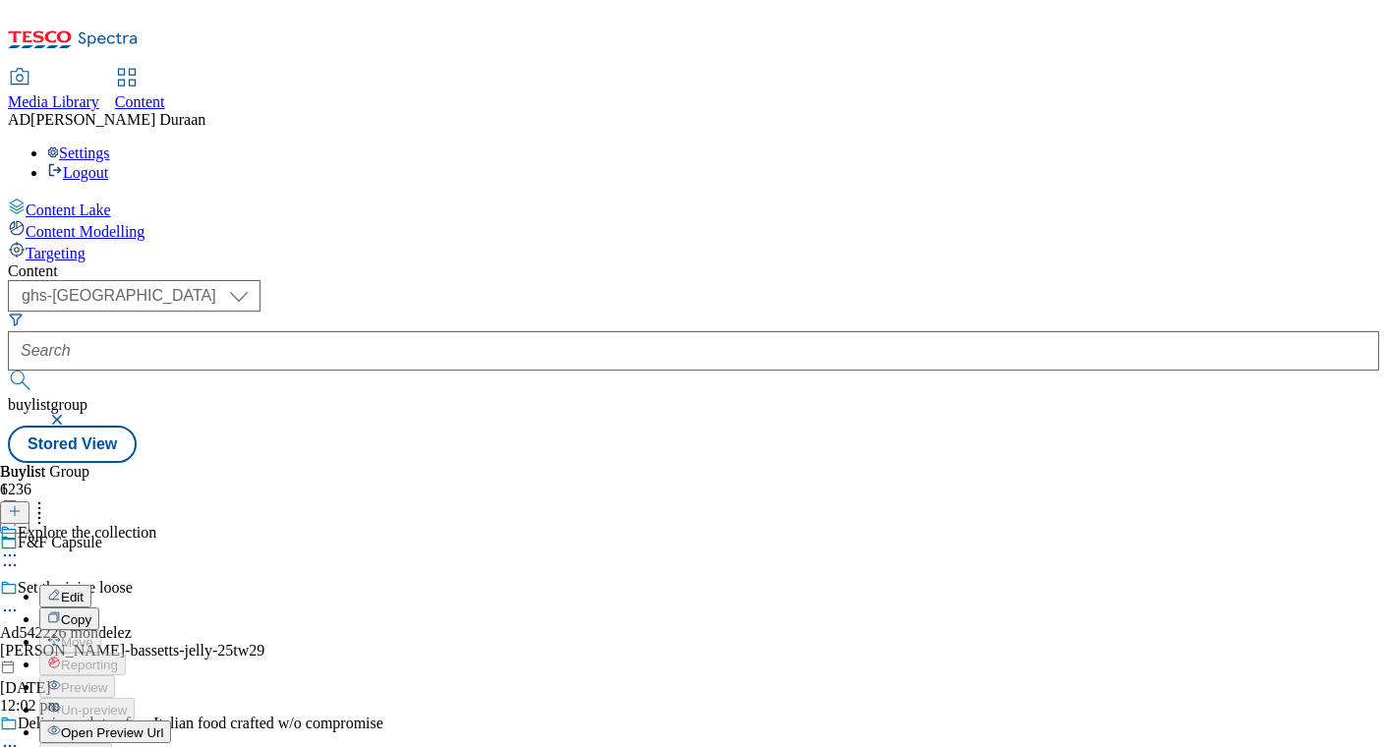
click at [84, 590] on span "Edit" at bounding box center [72, 597] width 23 height 15
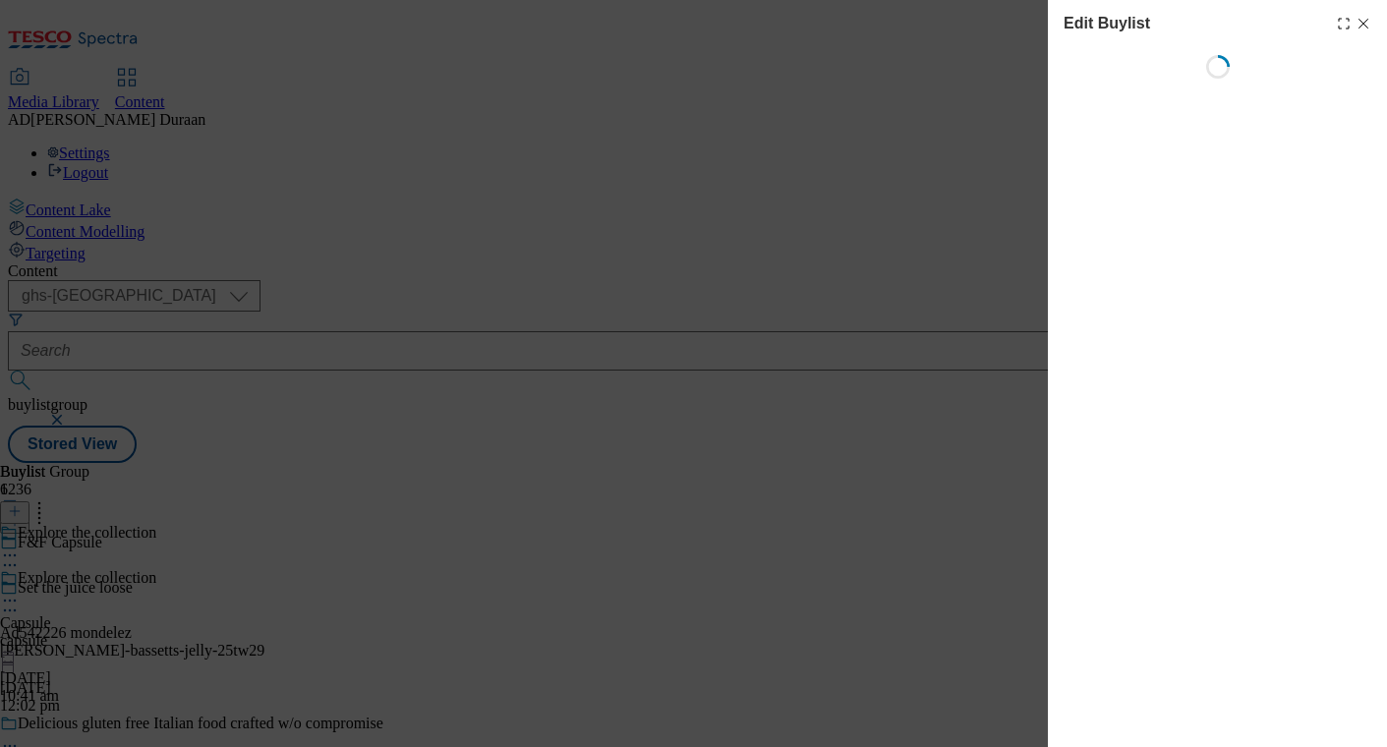
select select "evergreen"
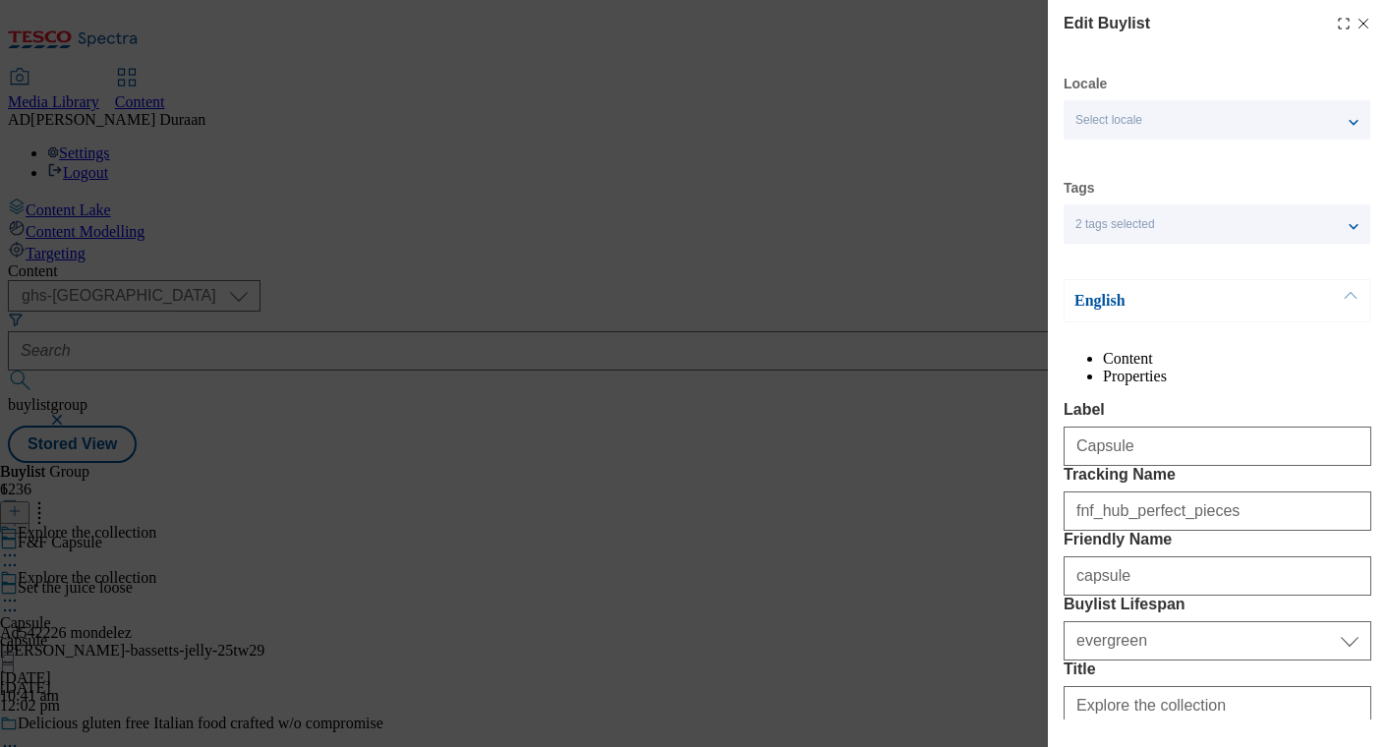
select select "Banner"
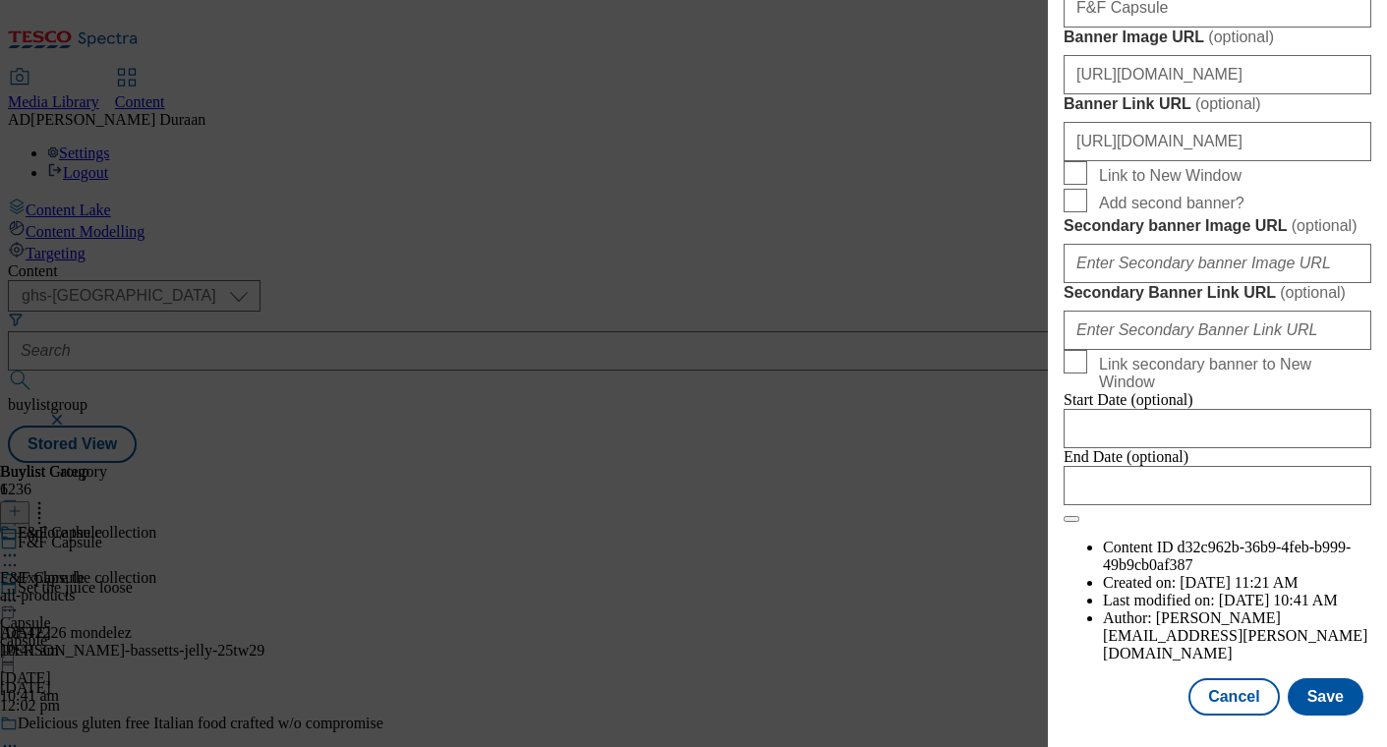
scroll to position [1820, 0]
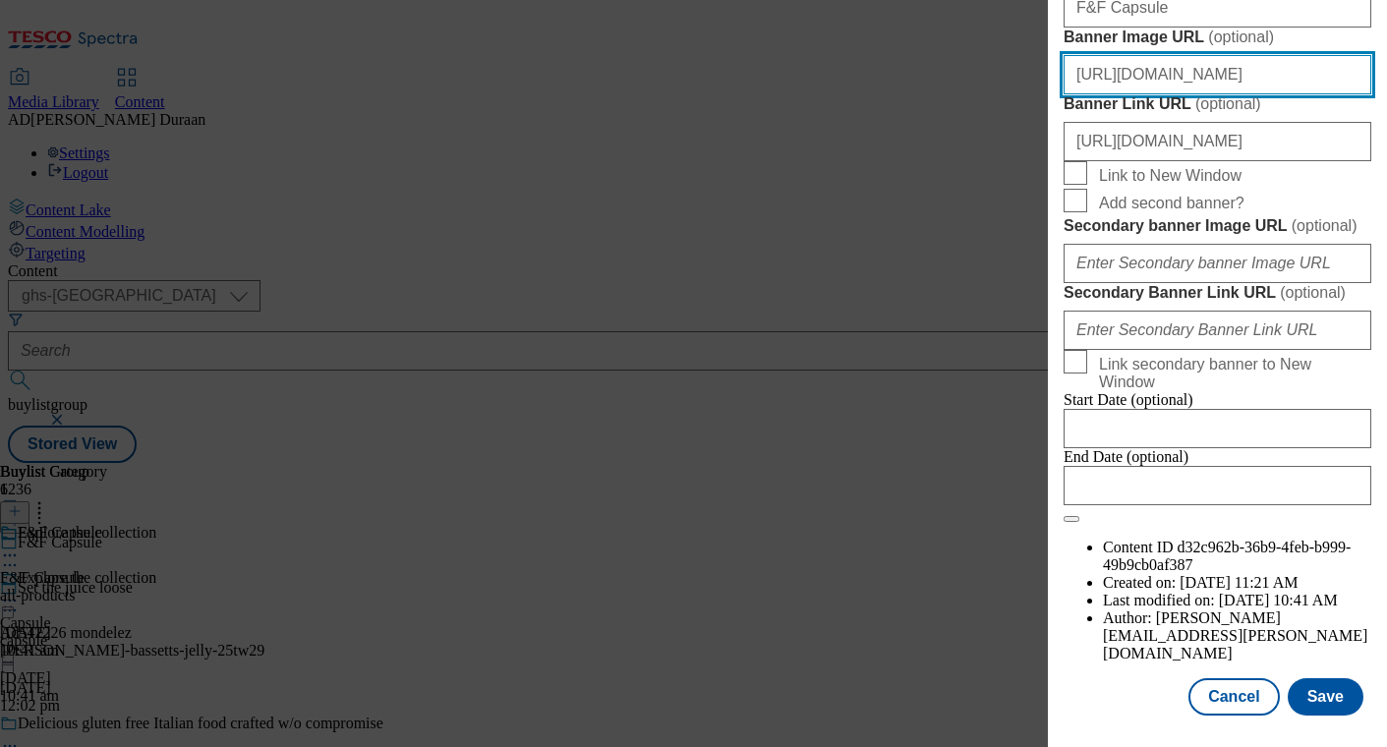
click at [1186, 94] on input "[URL][DOMAIN_NAME]" at bounding box center [1217, 74] width 308 height 39
paste input "[URL][DOMAIN_NAME]"
type input "[URL][DOMAIN_NAME]"
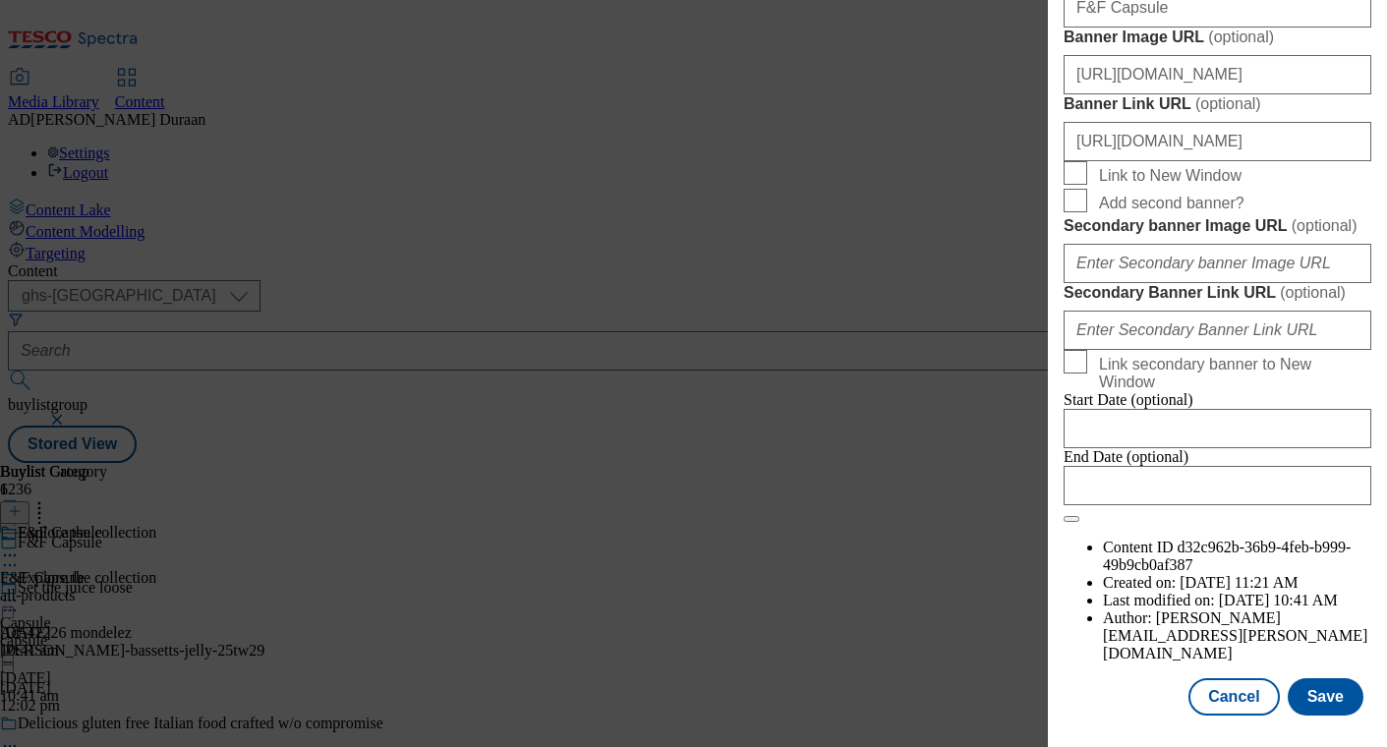
scroll to position [0, 0]
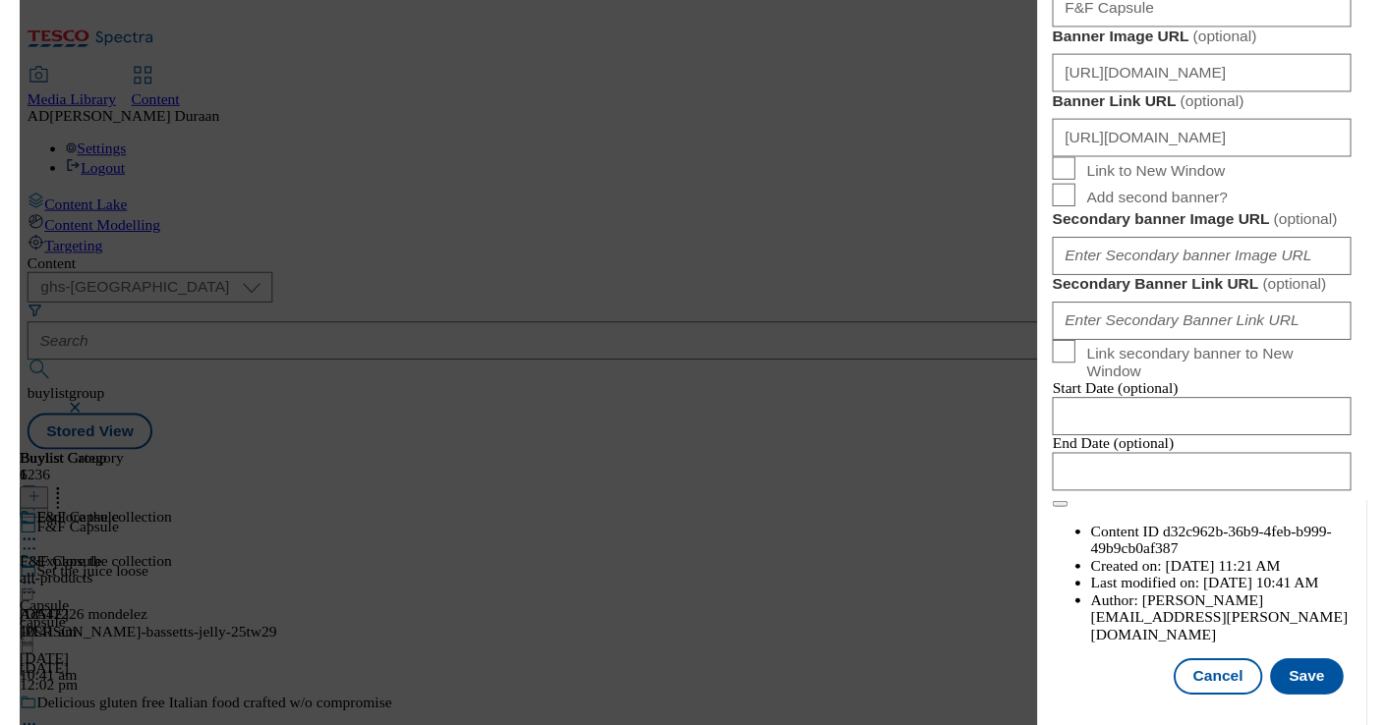
scroll to position [2202, 0]
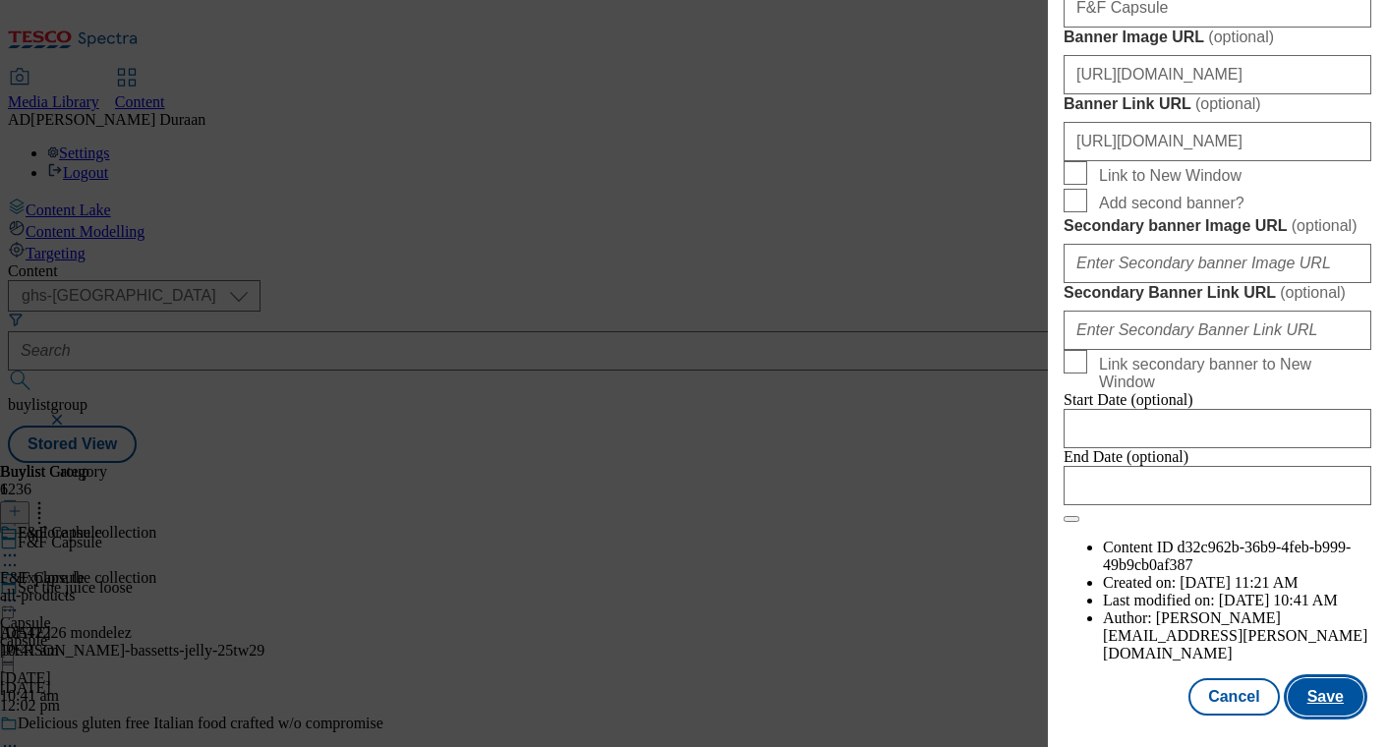
click at [1335, 696] on button "Save" at bounding box center [1325, 696] width 76 height 37
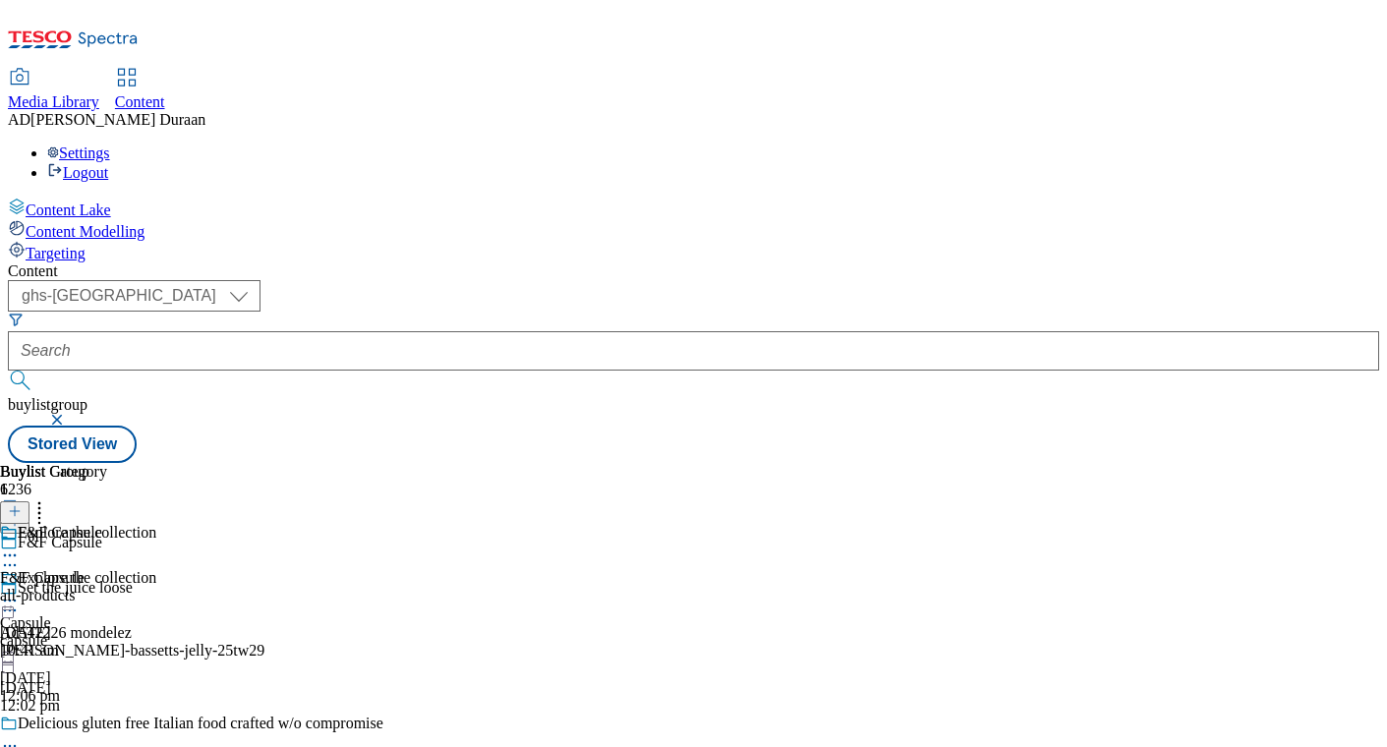
click at [20, 591] on icon at bounding box center [10, 601] width 20 height 20
click at [107, 725] on span "Preview" at bounding box center [84, 732] width 46 height 15
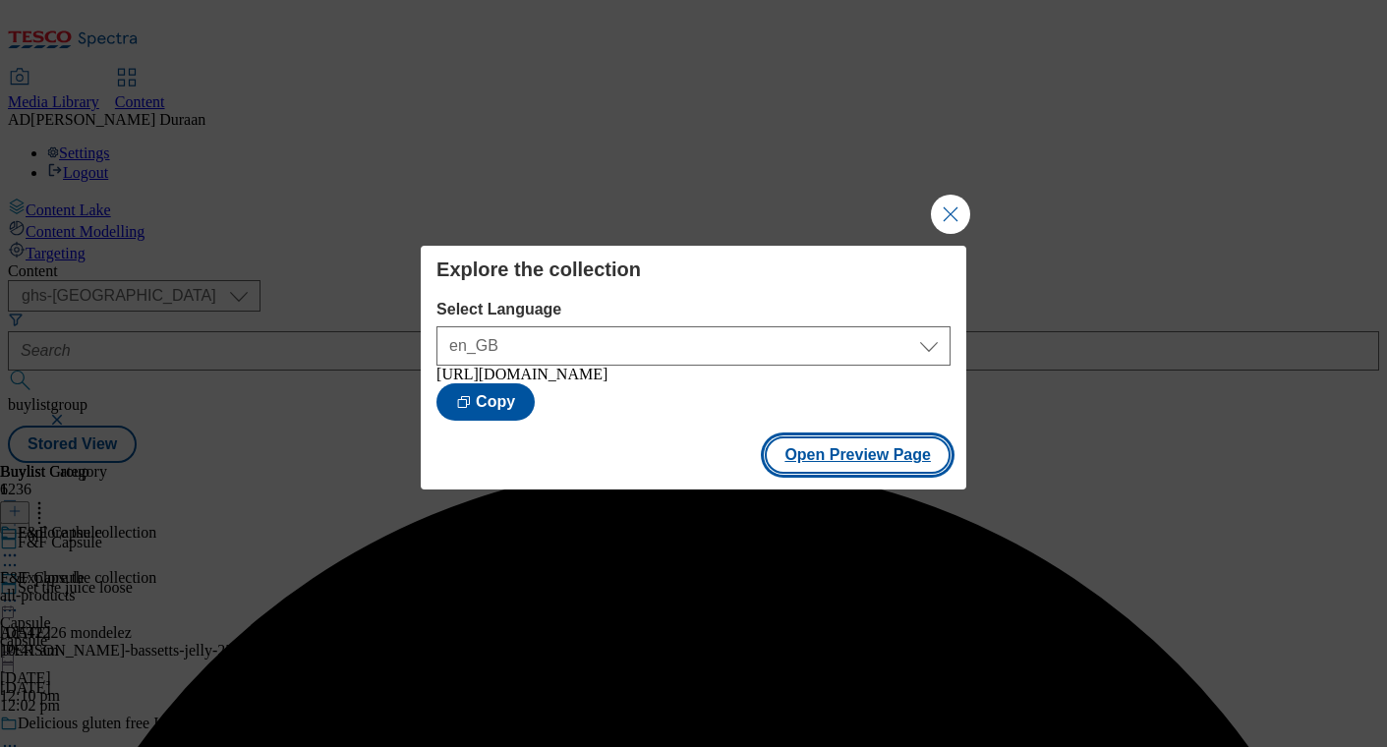
click at [819, 470] on button "Open Preview Page" at bounding box center [858, 454] width 186 height 37
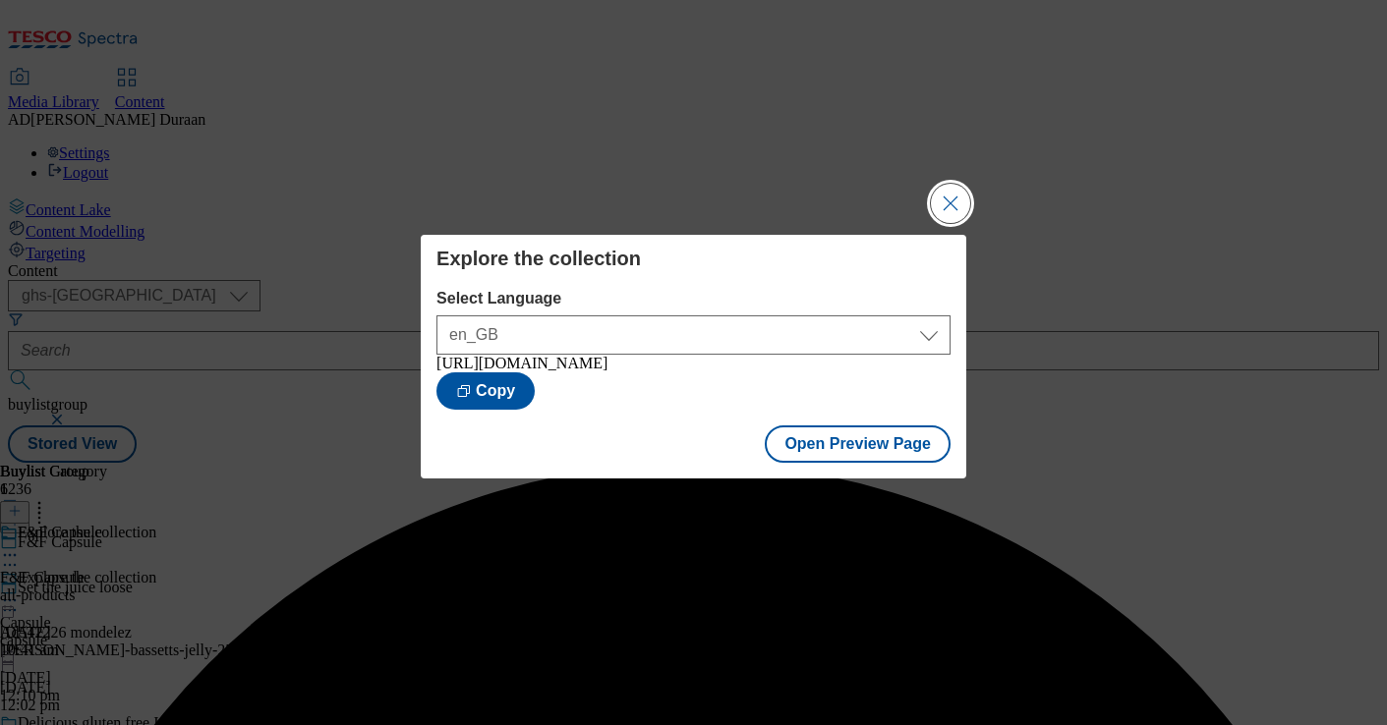
drag, startPoint x: 946, startPoint y: 197, endPoint x: 587, endPoint y: 1, distance: 409.4
click at [945, 196] on button "Close Modal" at bounding box center [950, 203] width 39 height 39
